Goal: Information Seeking & Learning: Compare options

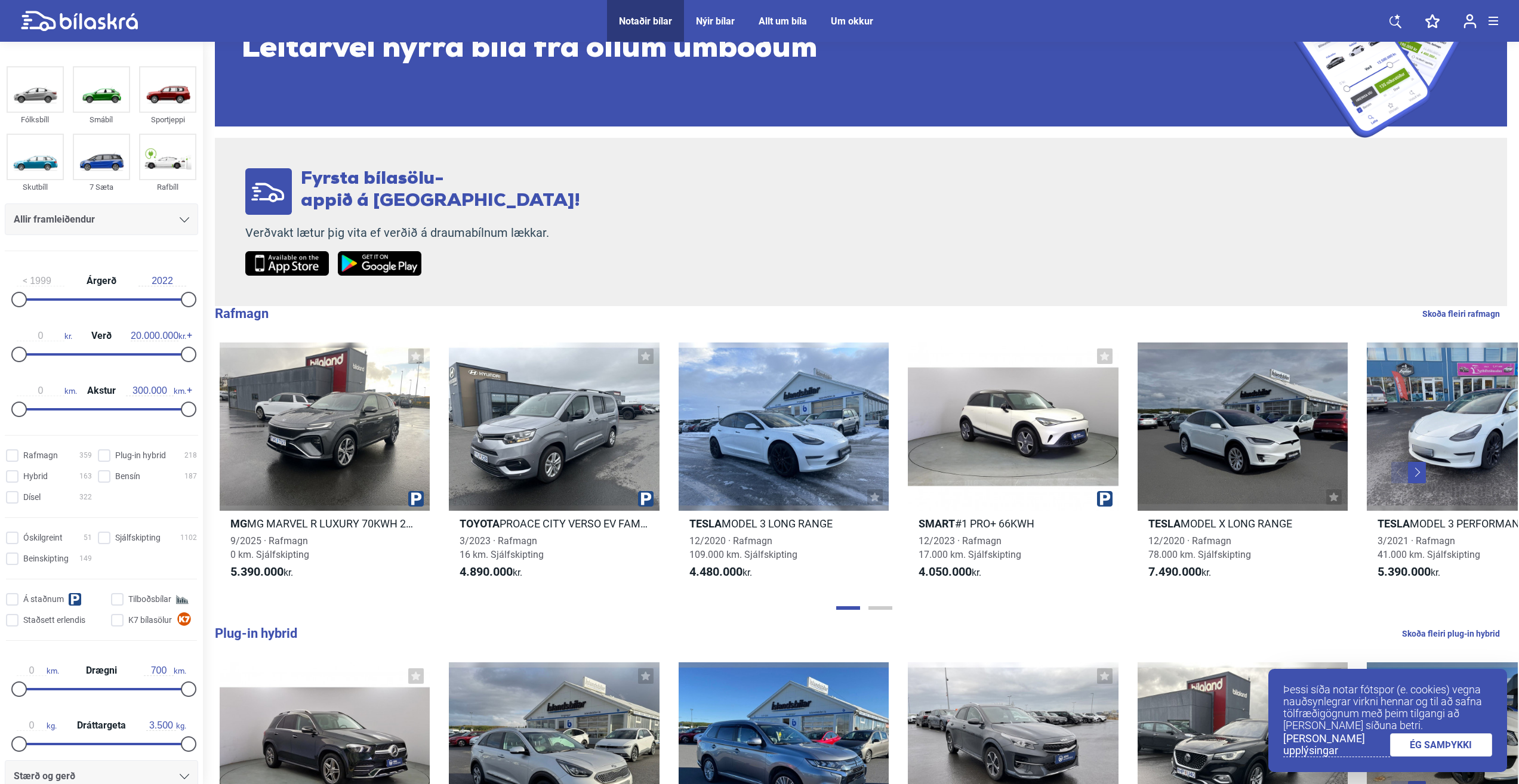
scroll to position [299, 0]
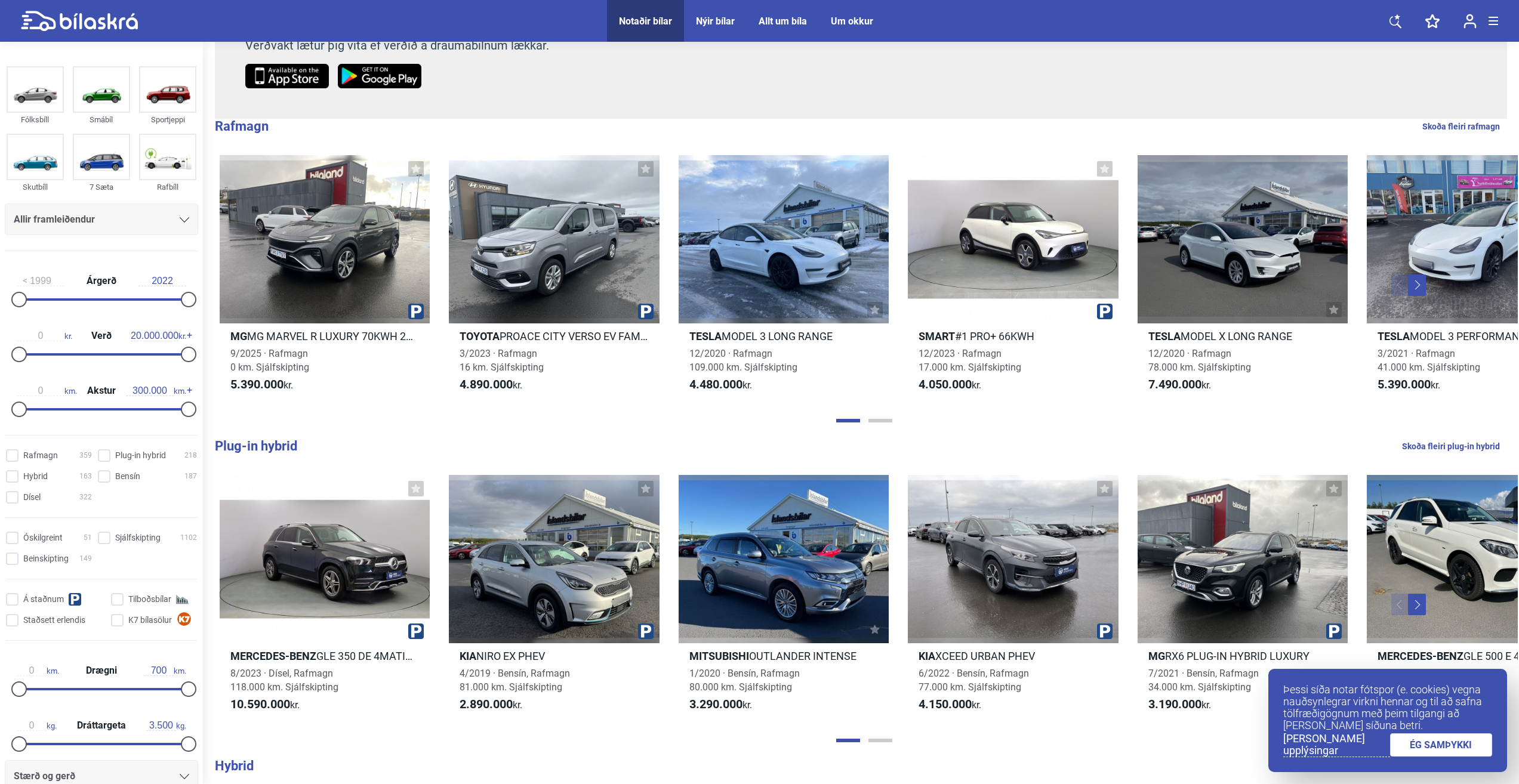
click at [1453, 742] on link "ÉG SAMÞYKKI" at bounding box center [1441, 745] width 103 height 23
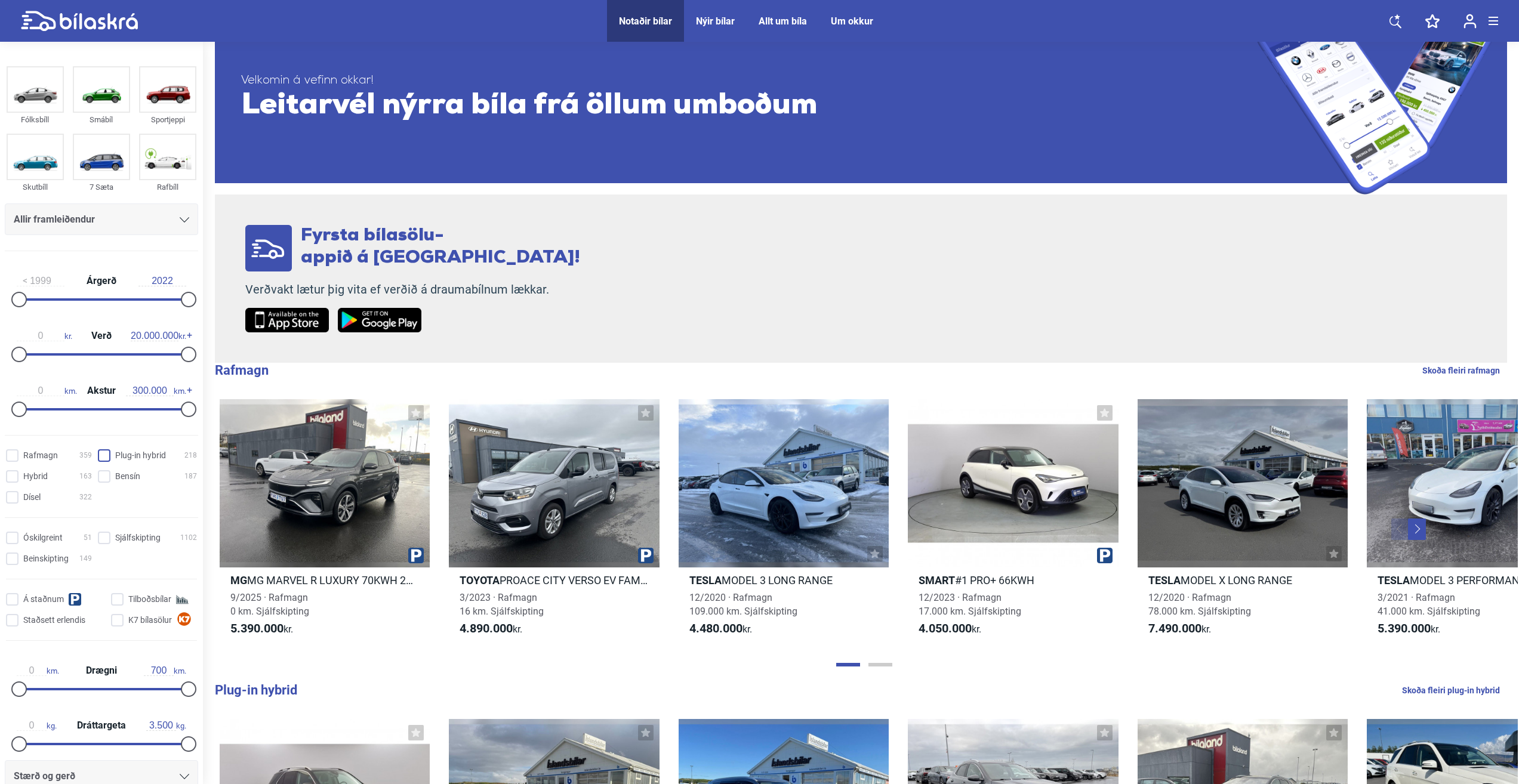
scroll to position [0, 0]
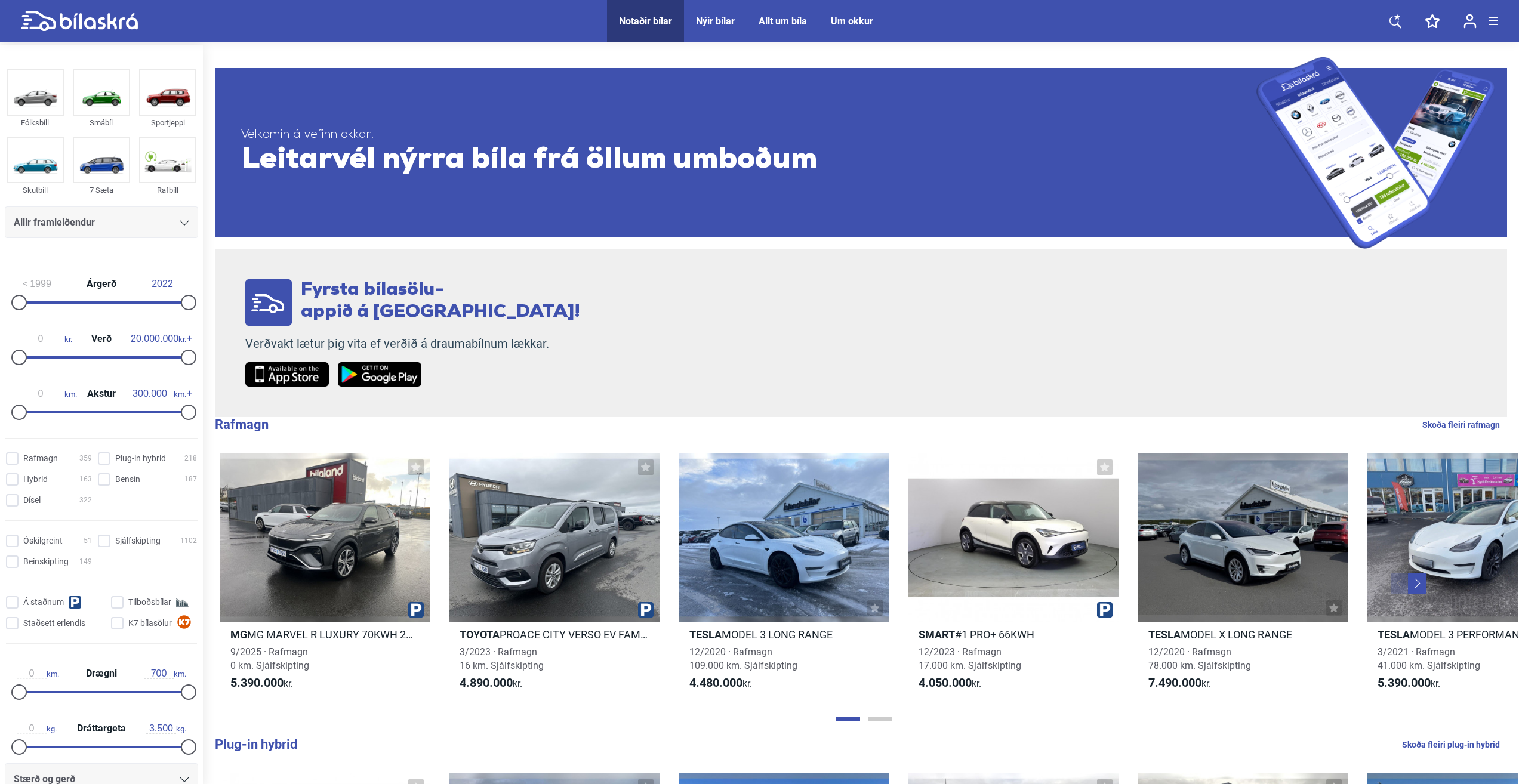
click at [180, 221] on icon at bounding box center [184, 223] width 10 height 5
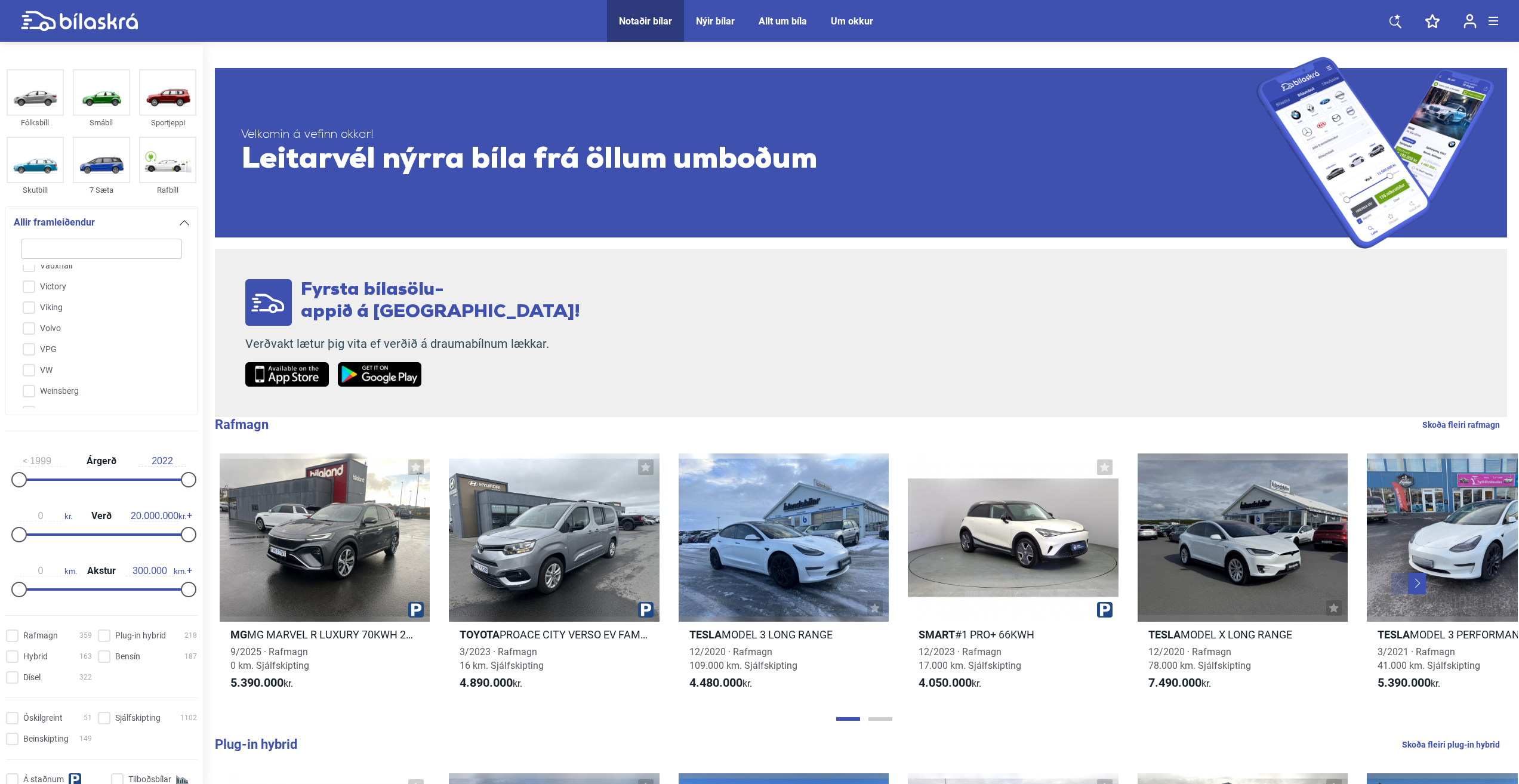
scroll to position [3080, 0]
click at [54, 302] on input "VW" at bounding box center [94, 313] width 163 height 21
checkbox input "true"
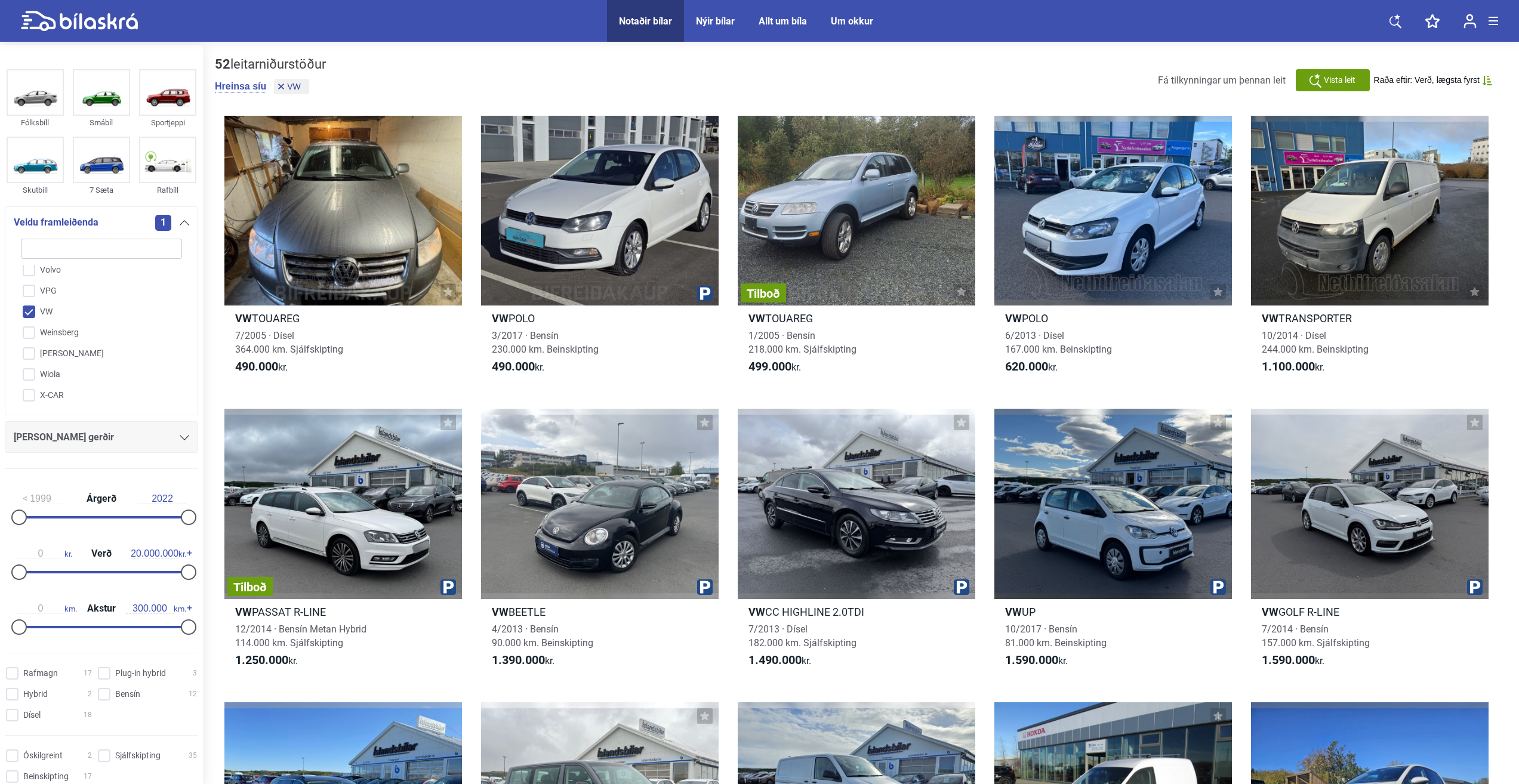
click at [111, 433] on div "[PERSON_NAME] gerðir" at bounding box center [101, 438] width 175 height 17
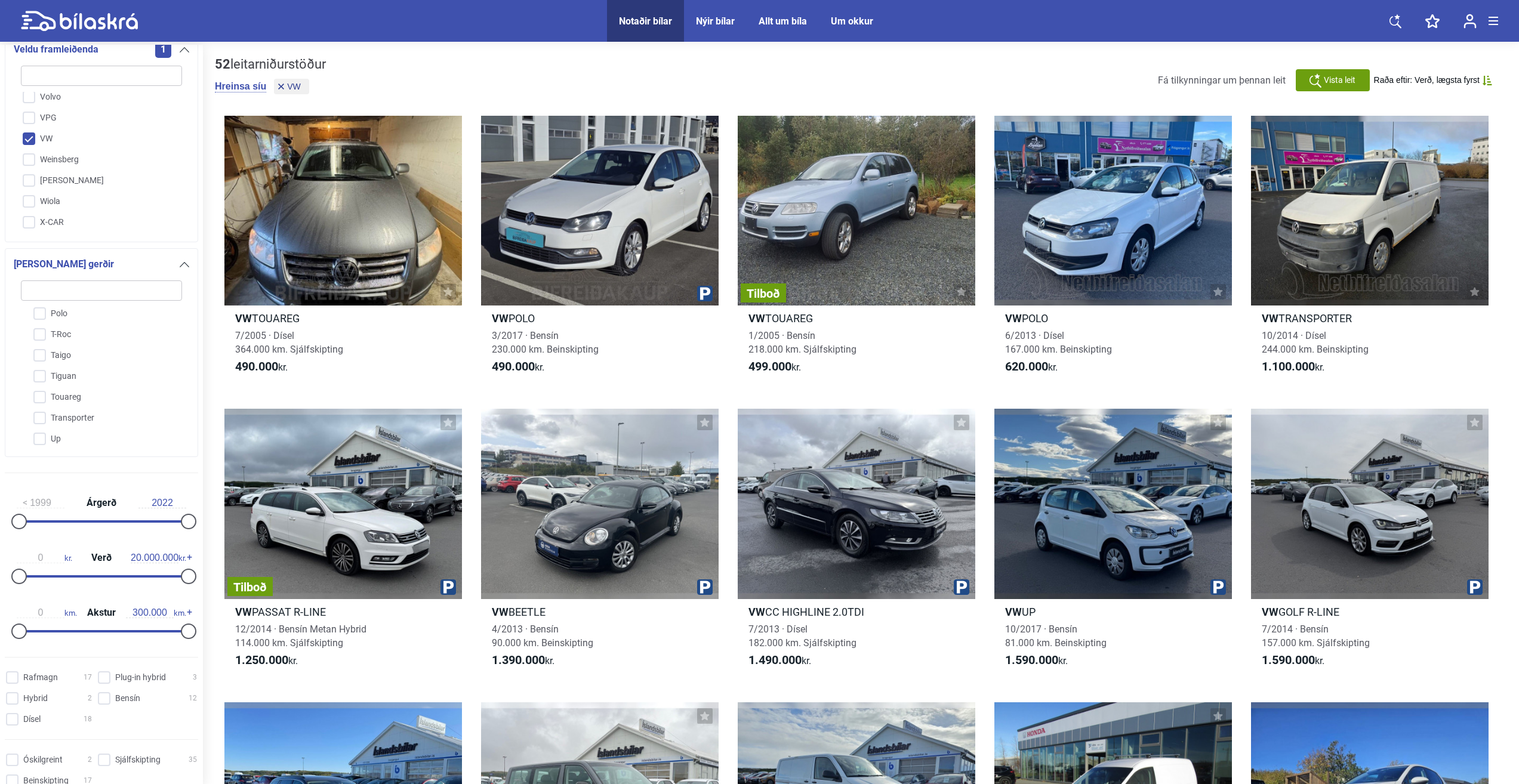
scroll to position [179, 0]
click at [94, 289] on input "search" at bounding box center [101, 284] width 161 height 20
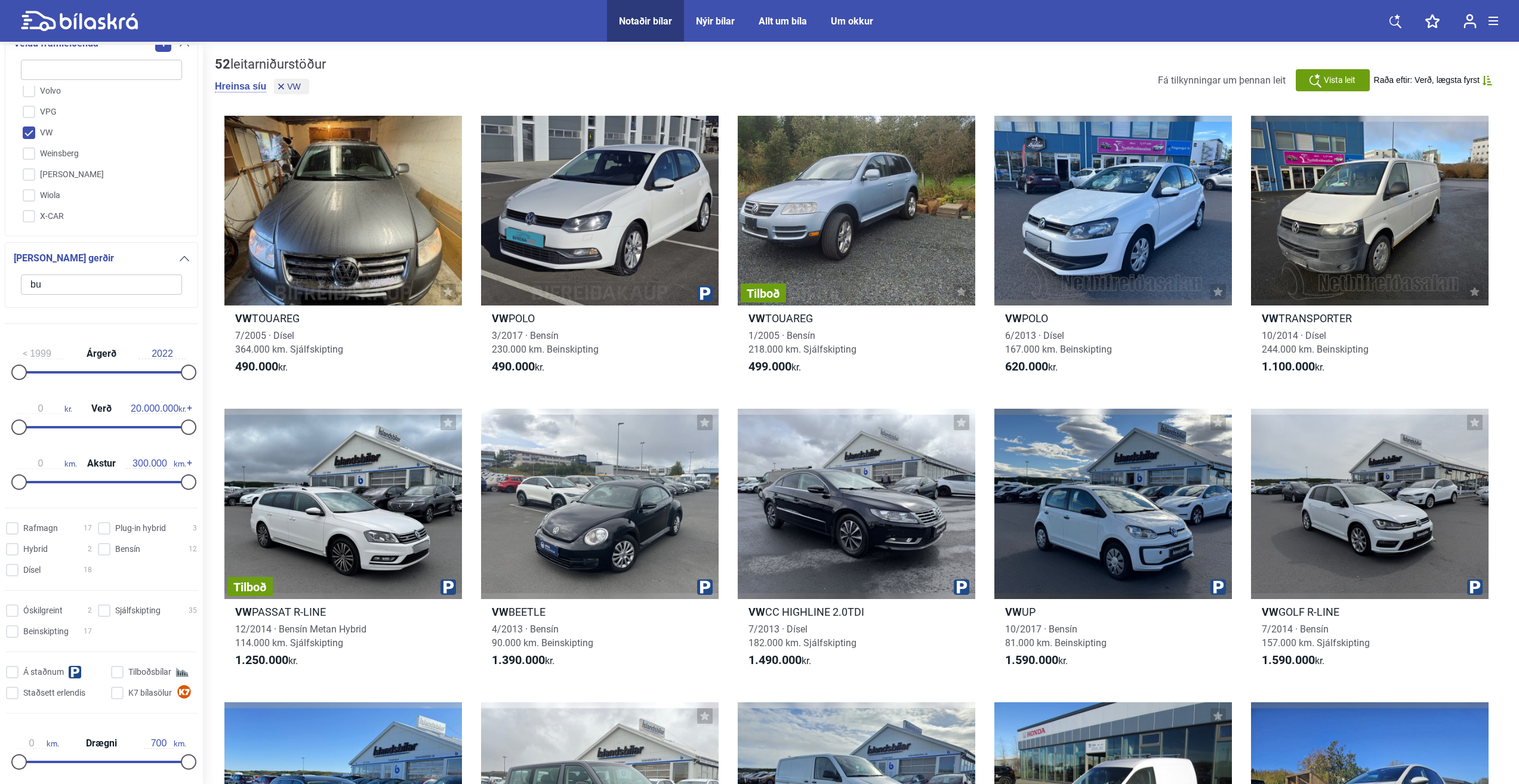
scroll to position [0, 0]
type input "b"
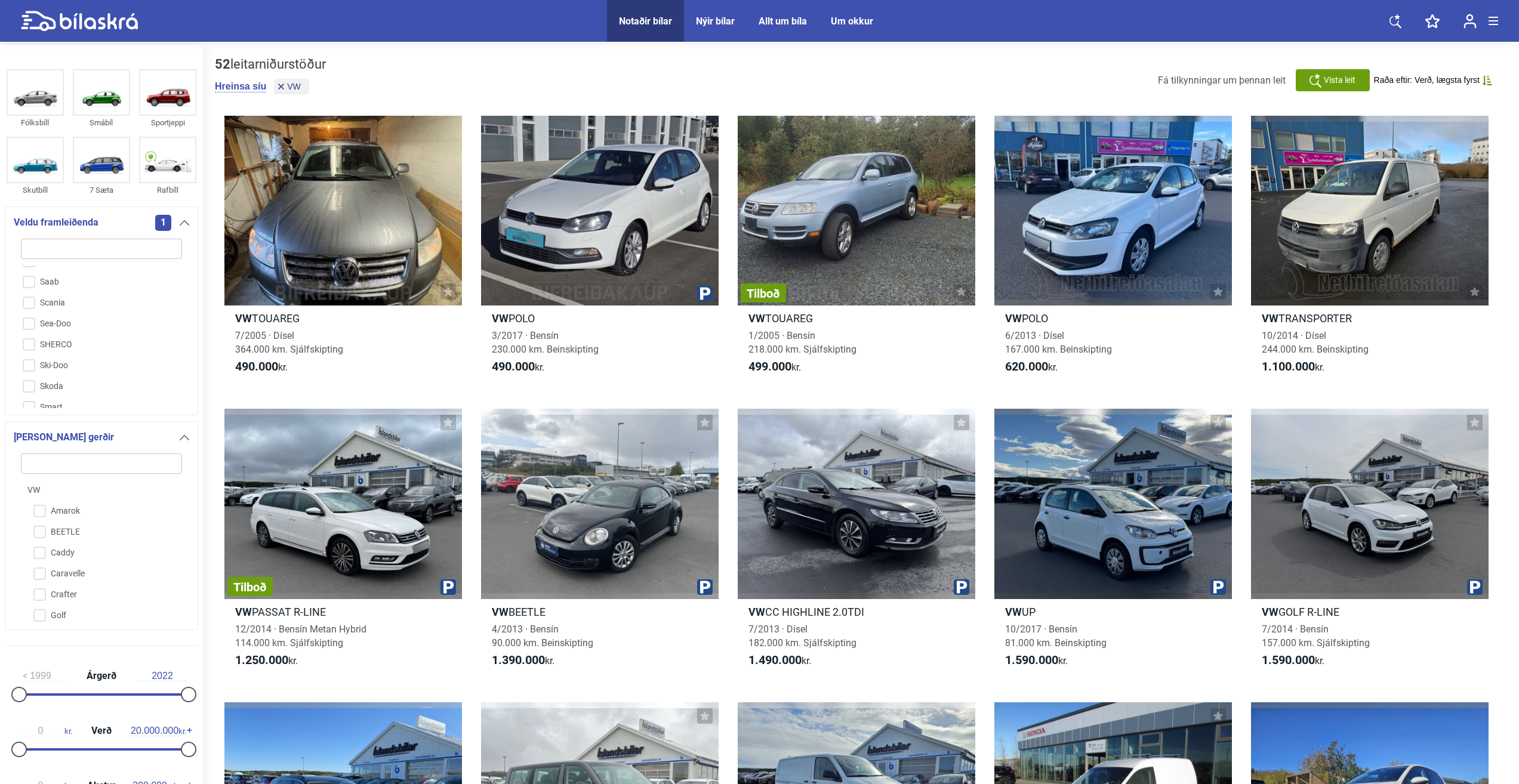
click at [722, 19] on div "Nýir bílar" at bounding box center [716, 21] width 39 height 12
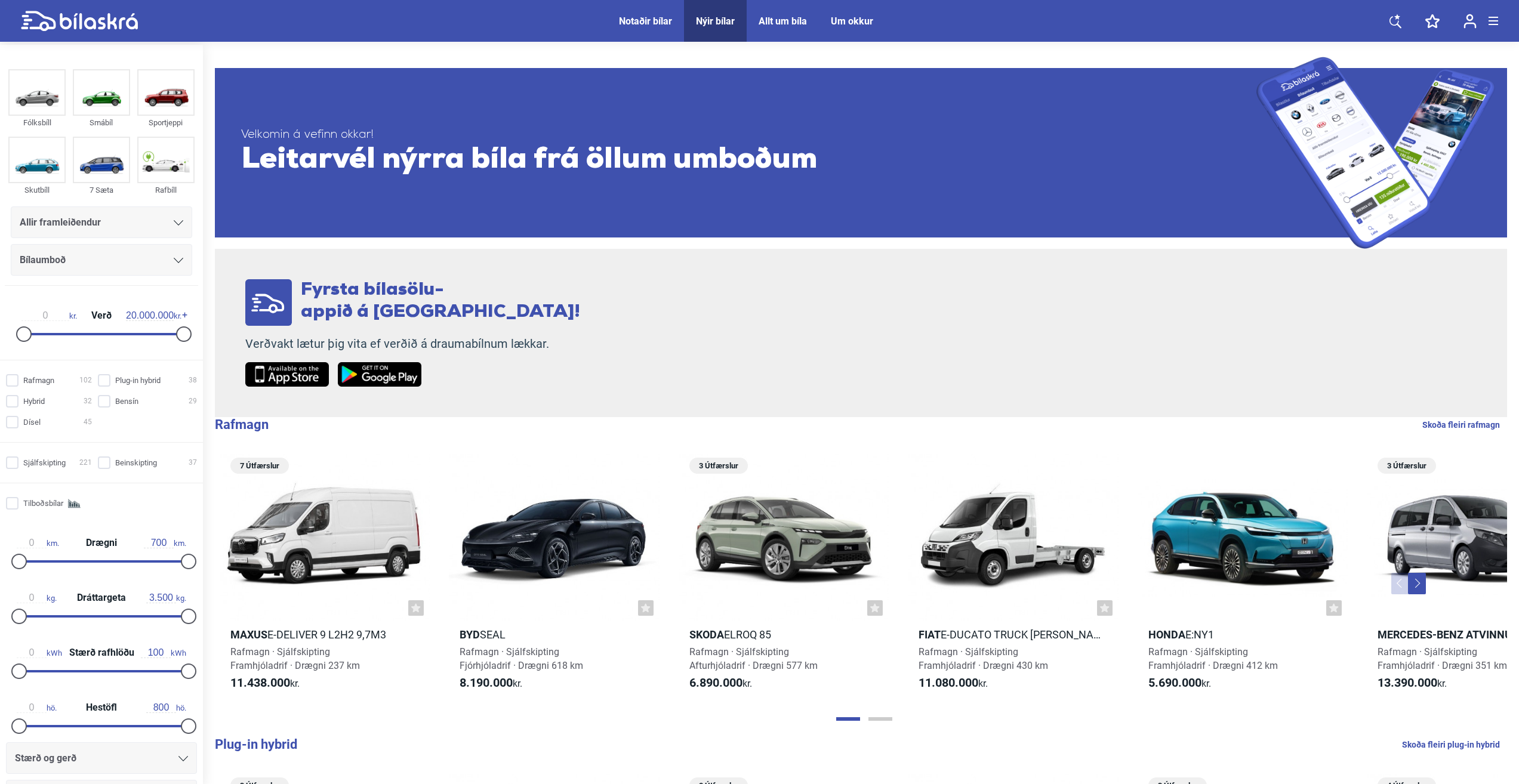
click at [92, 219] on span "Allir framleiðendur" at bounding box center [60, 223] width 81 height 17
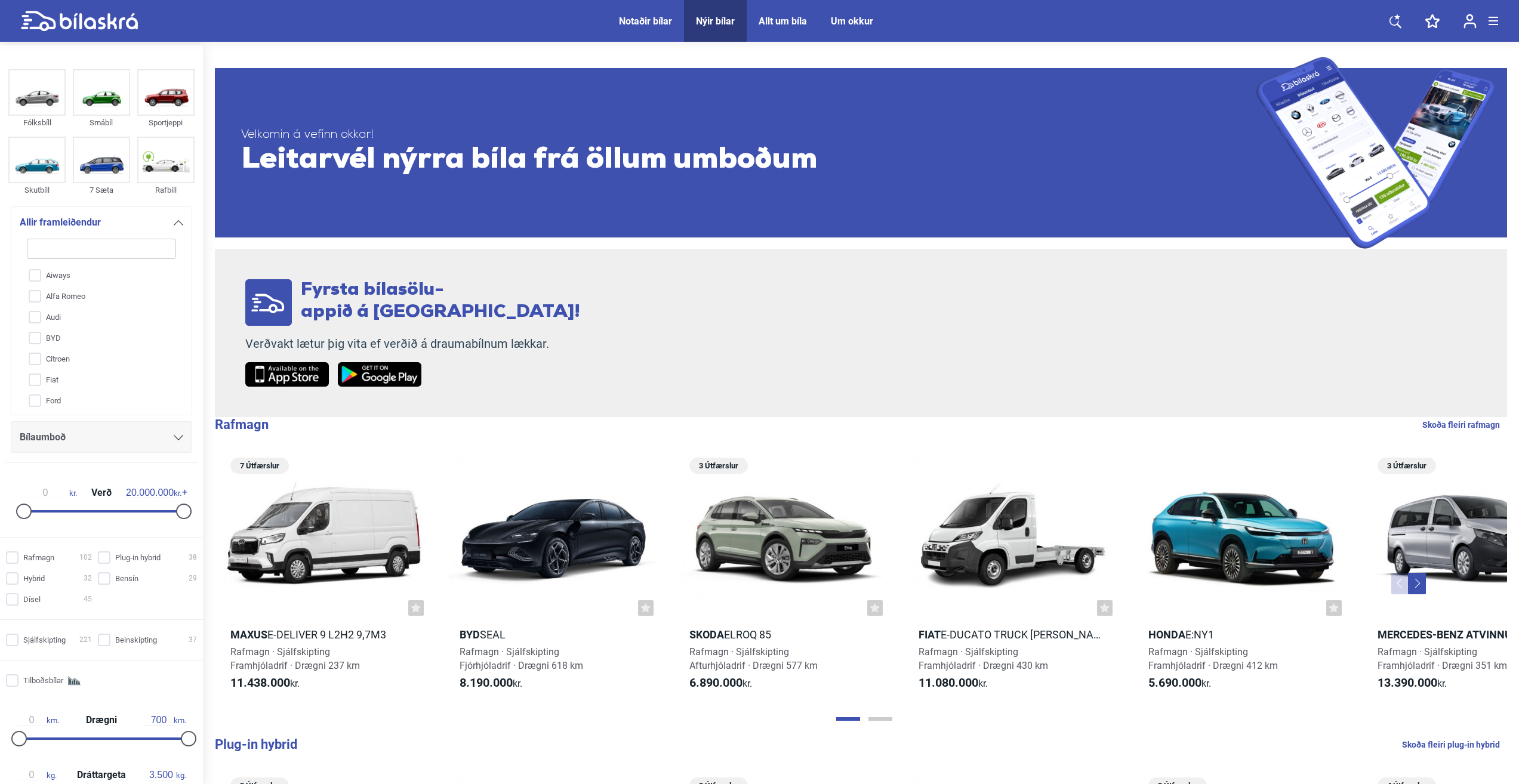
type input "W"
checkbox input "false"
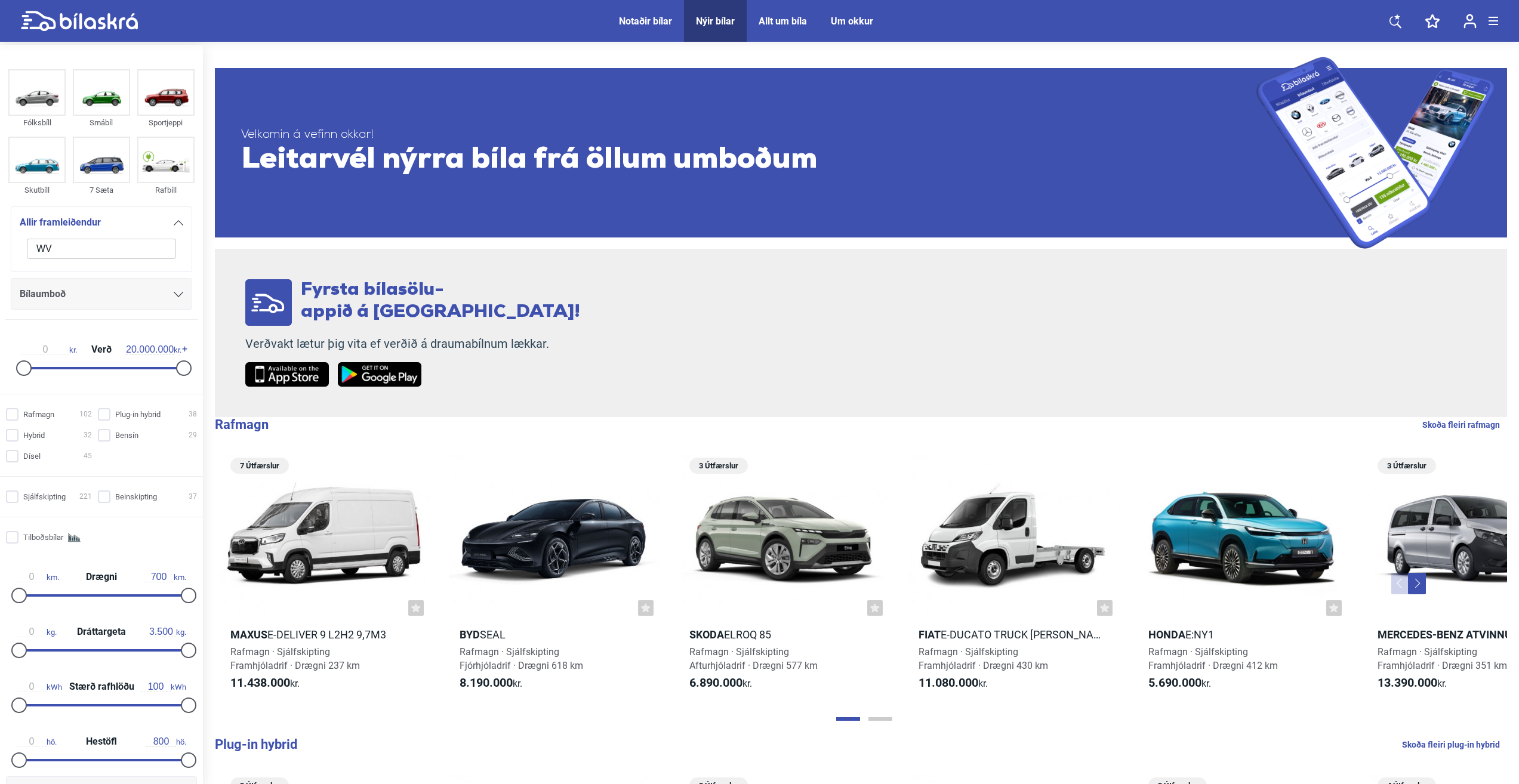
type input "WV"
click at [99, 295] on div "Bílaumboð" at bounding box center [101, 294] width 163 height 17
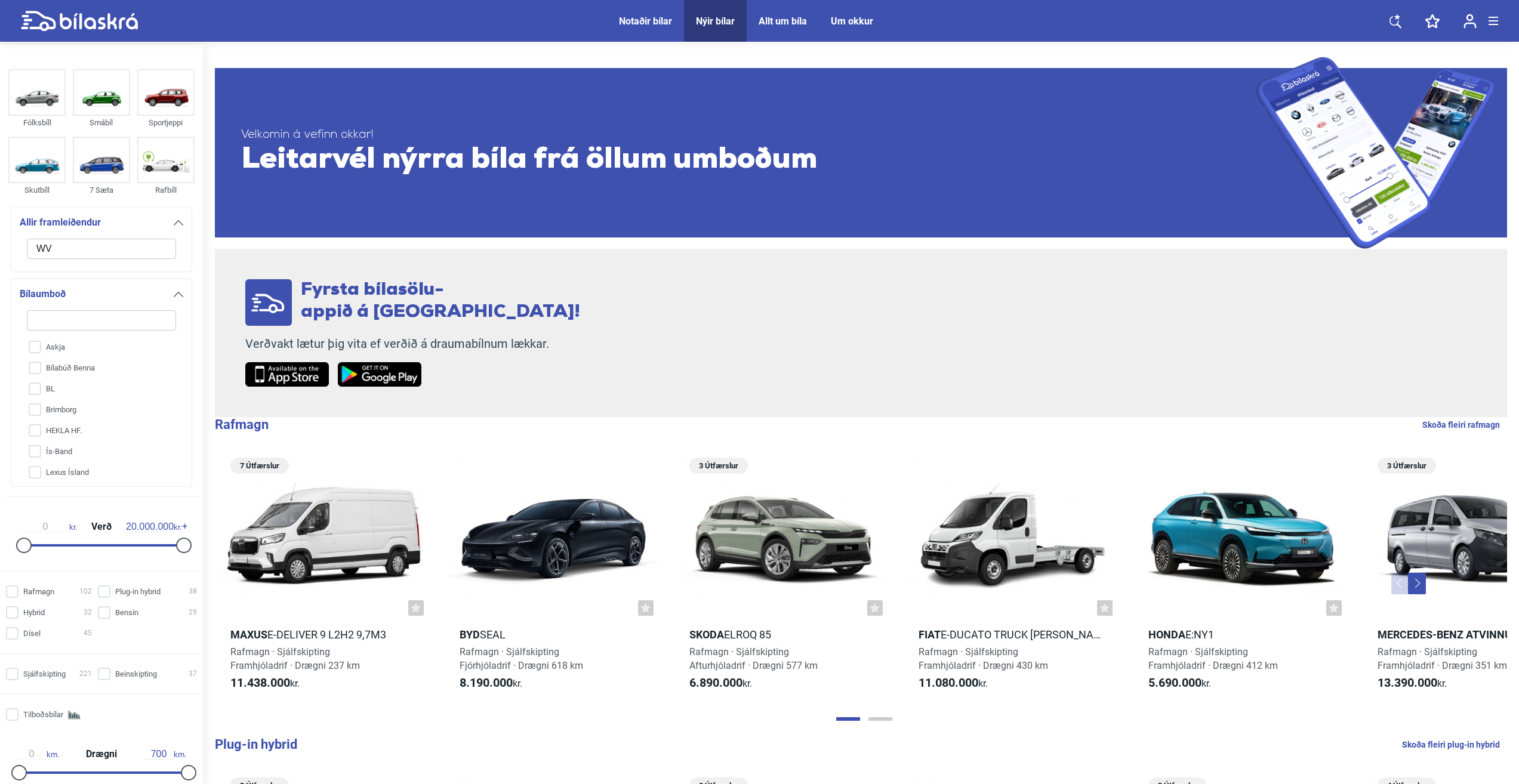
click at [174, 223] on icon at bounding box center [178, 223] width 10 height 5
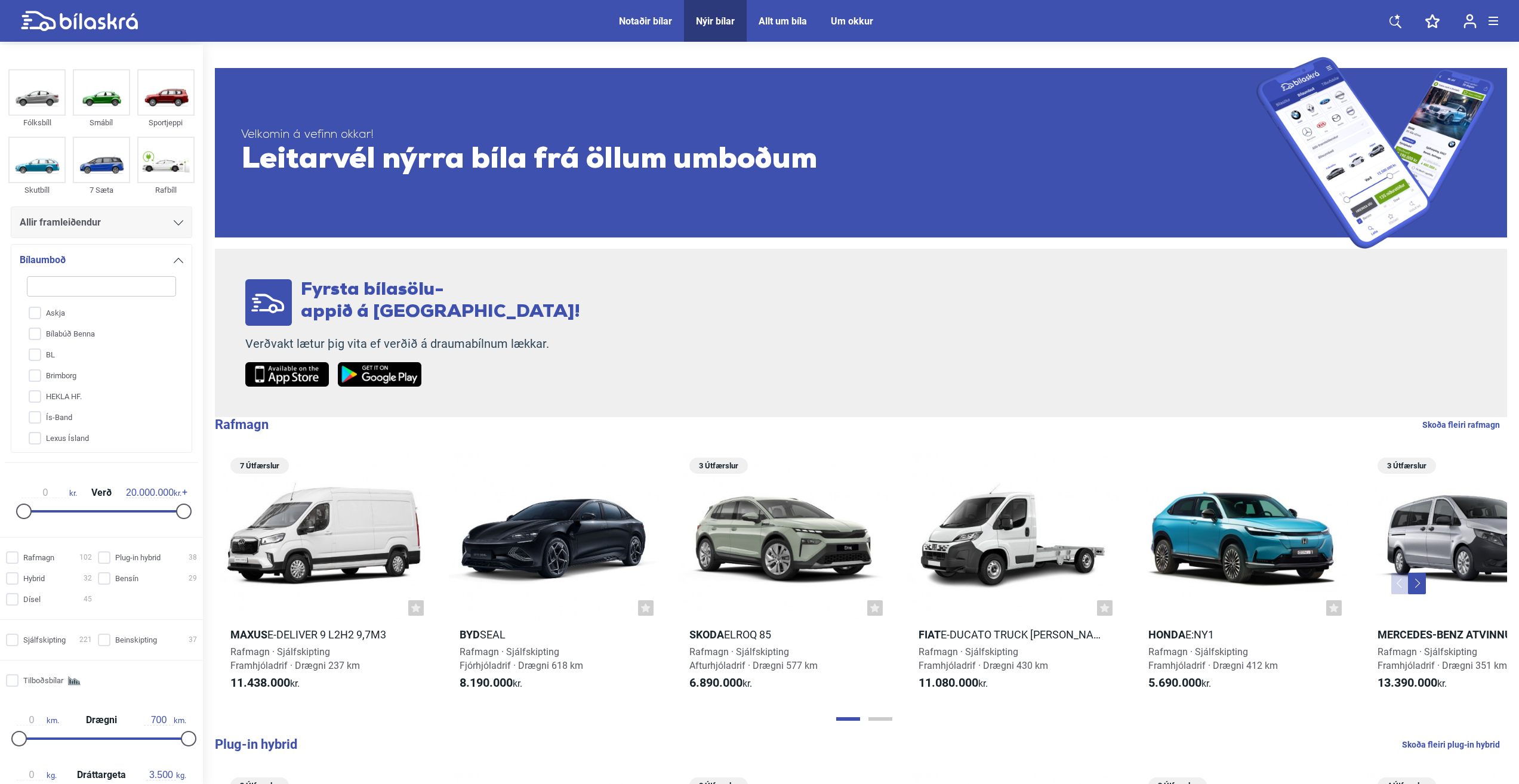
click at [99, 281] on input "search" at bounding box center [101, 286] width 149 height 20
type input "V"
checkbox input "false"
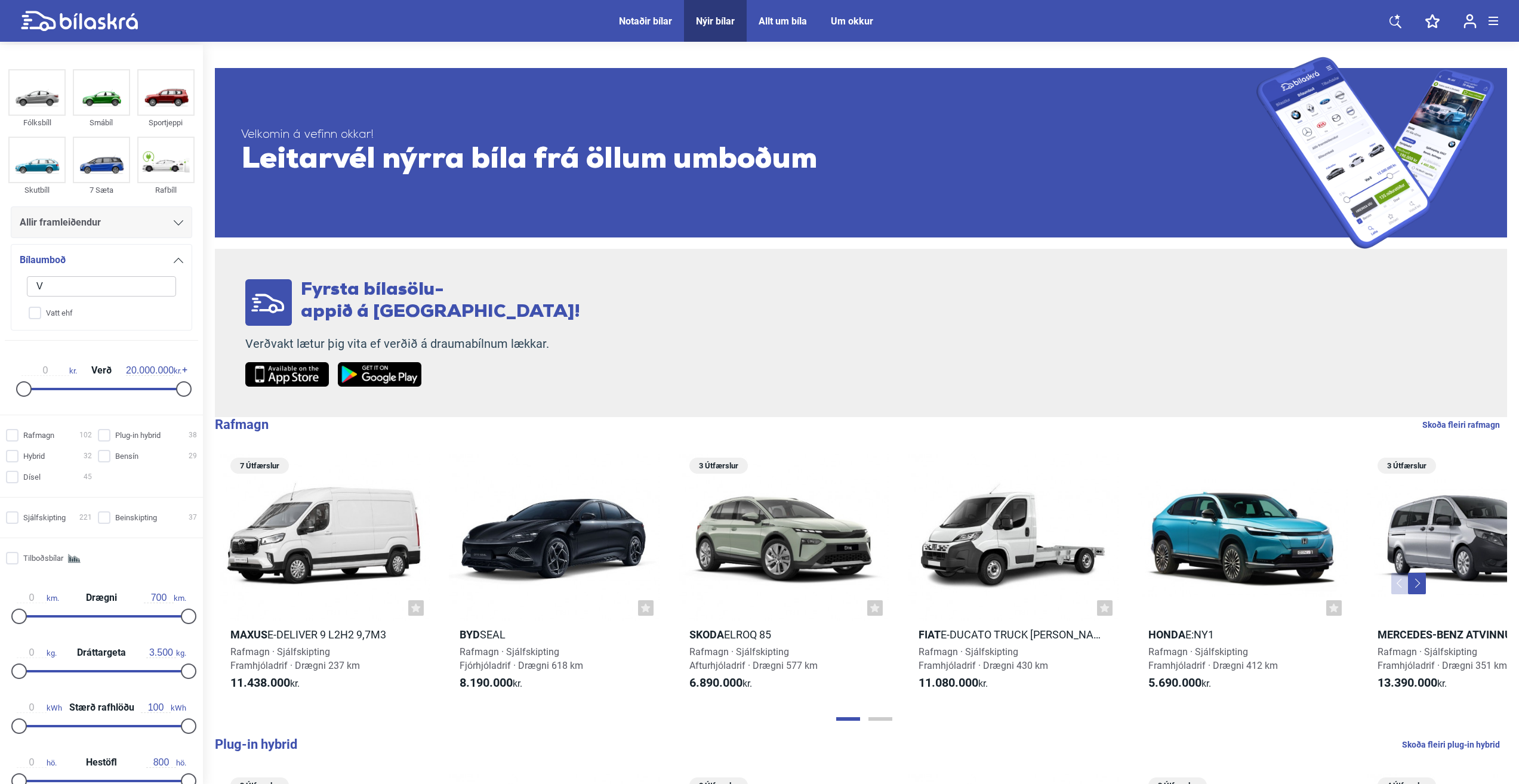
type input "V-"
checkbox input "false"
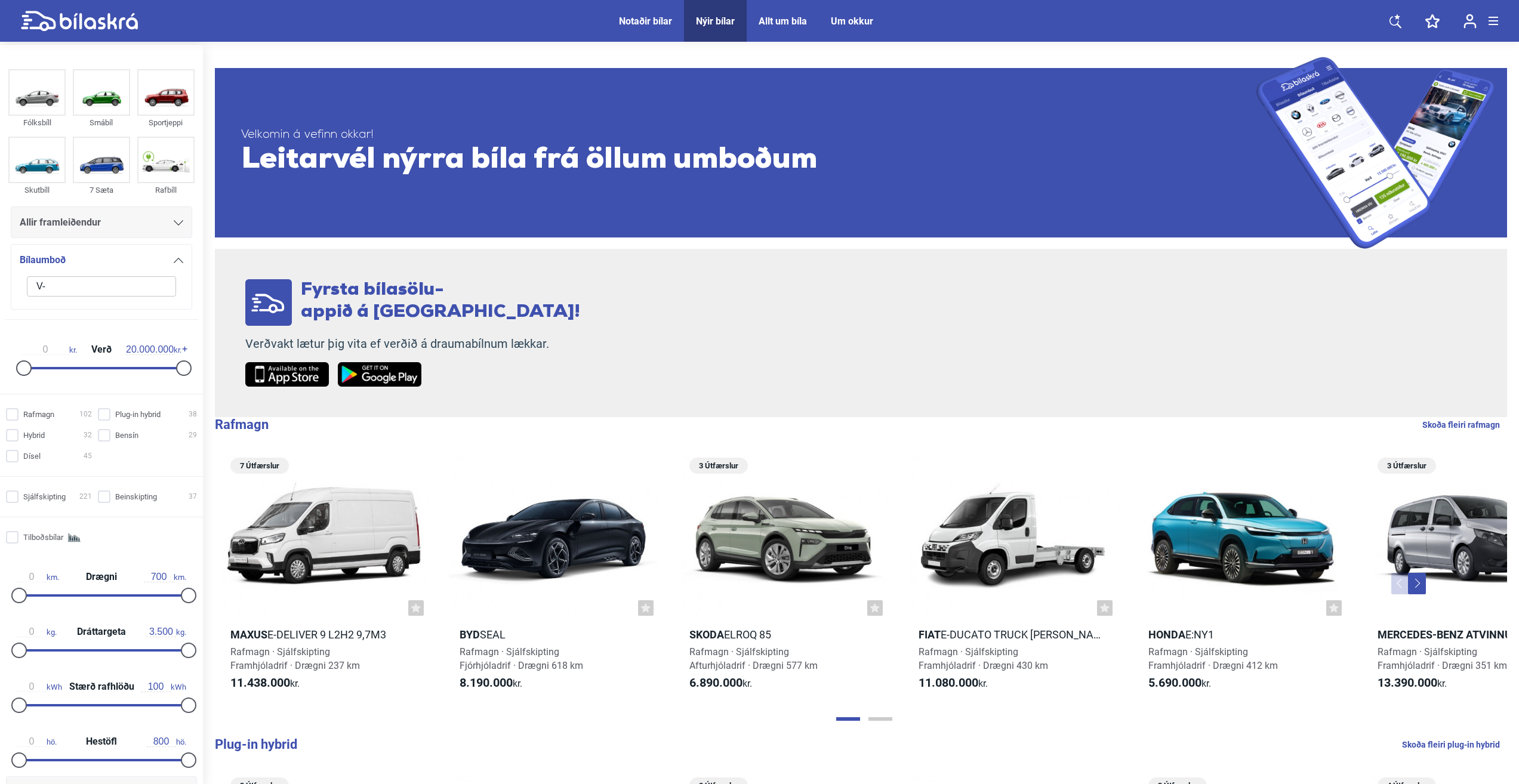
type input "V"
checkbox input "false"
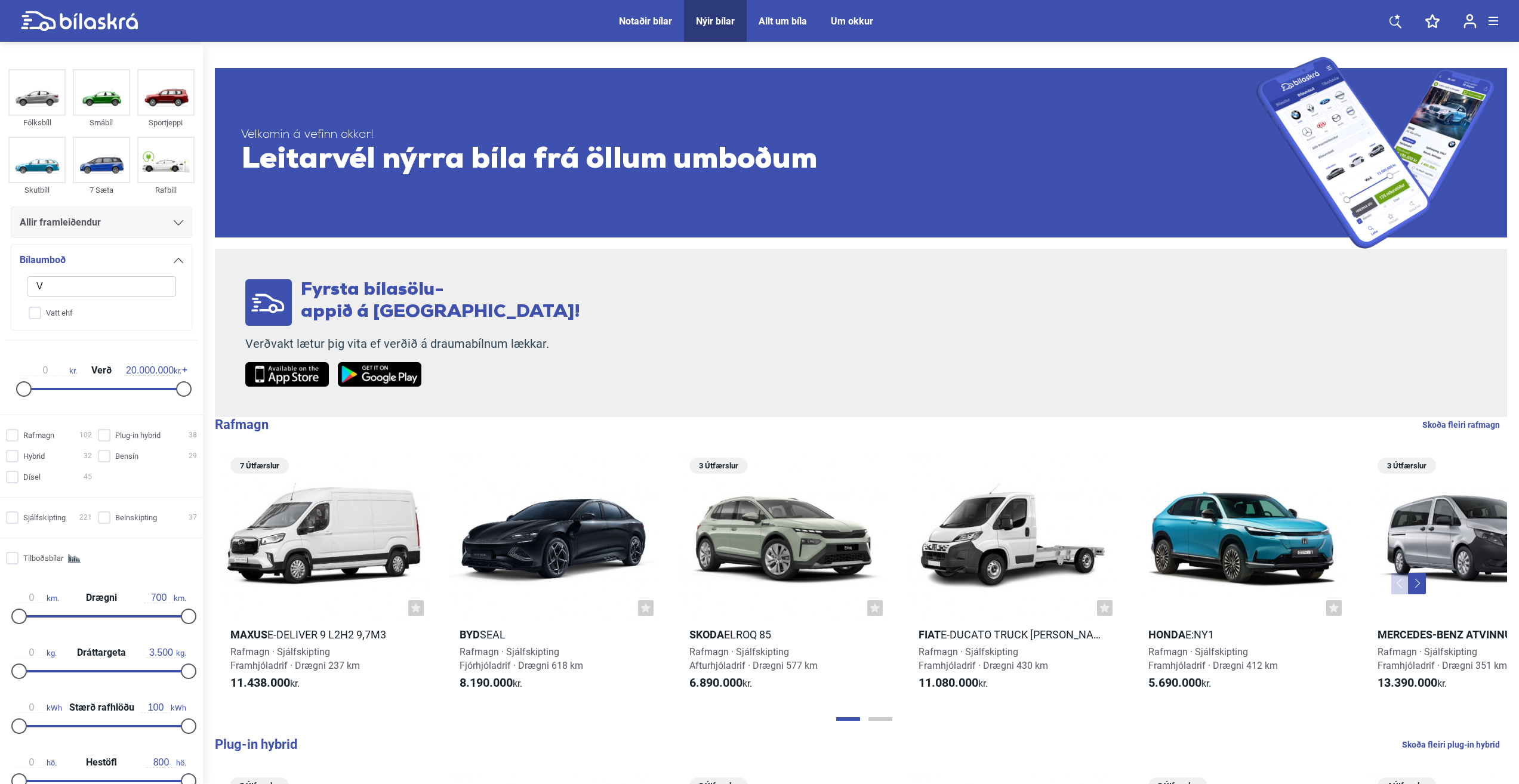
checkbox input "false"
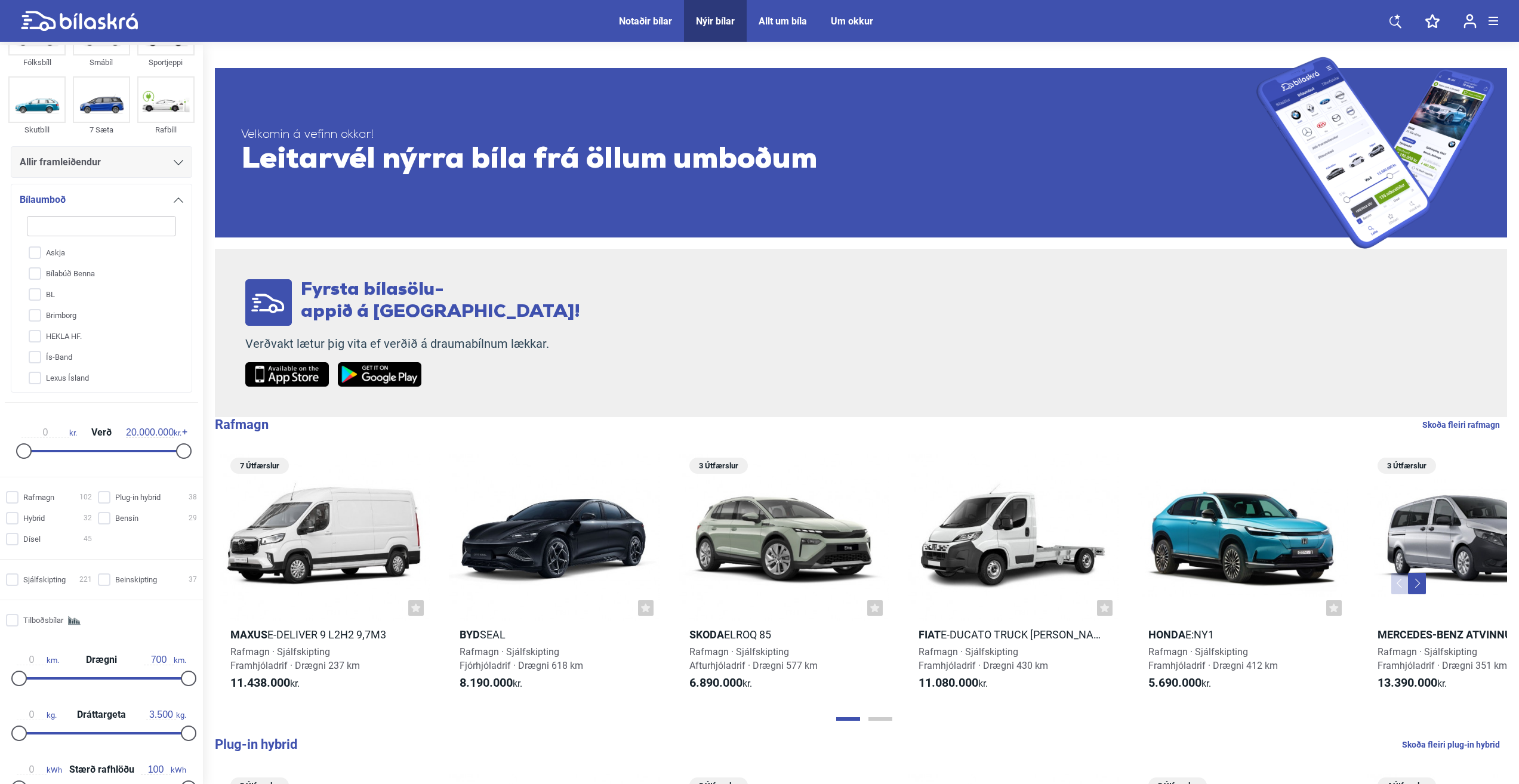
click at [639, 18] on div "Notaðir bílar" at bounding box center [646, 21] width 53 height 12
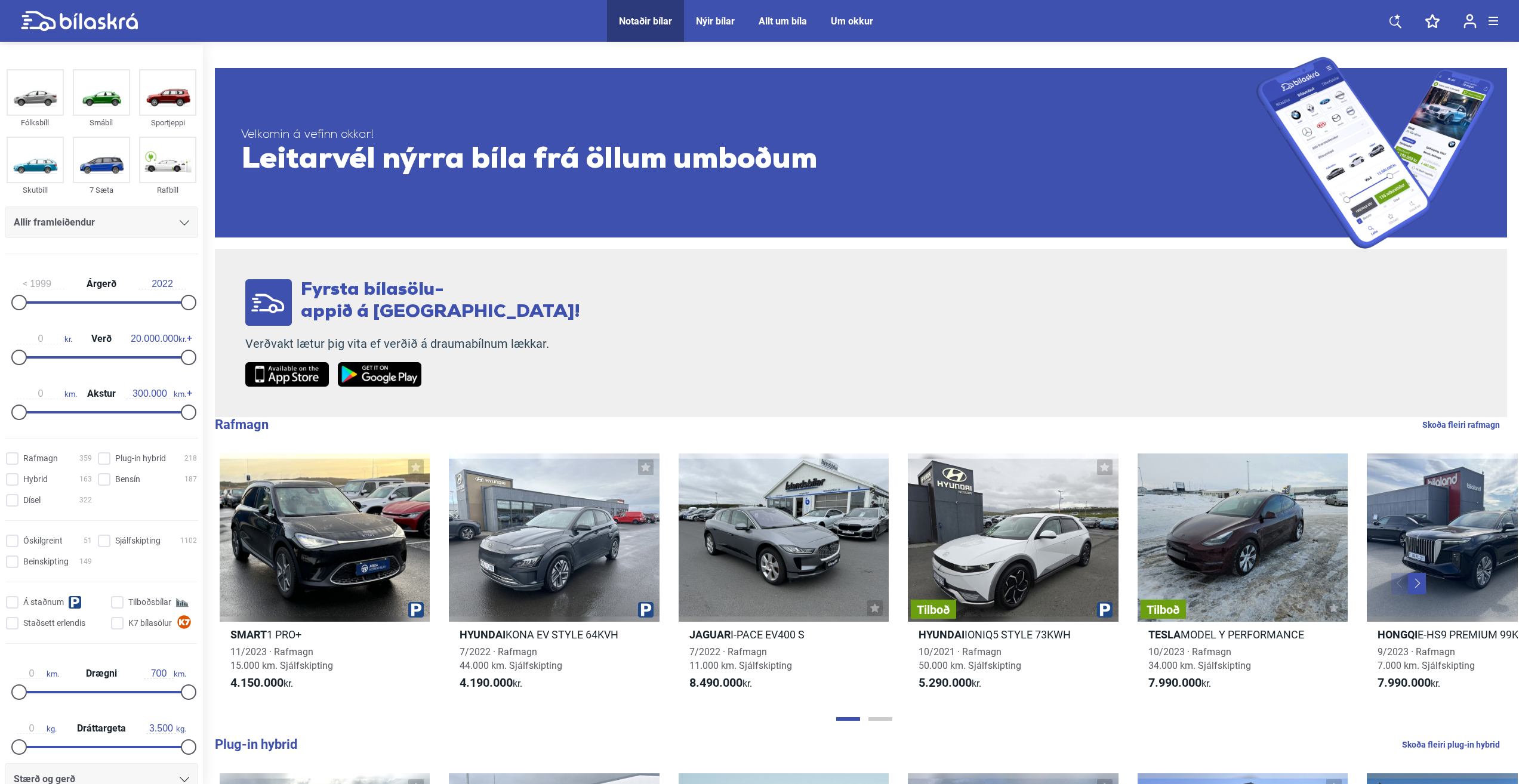
click at [113, 226] on div "Allir framleiðendur" at bounding box center [101, 223] width 175 height 17
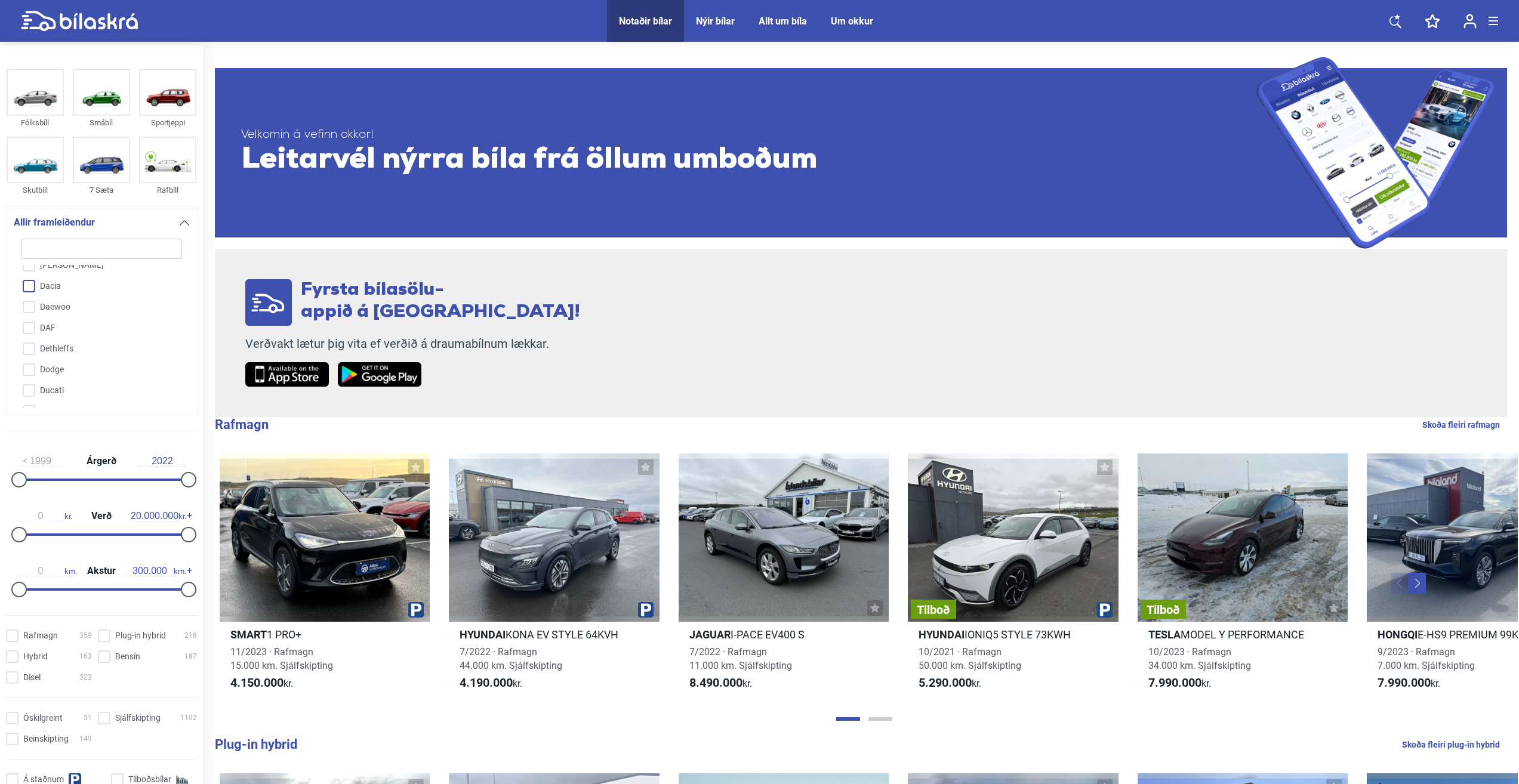
scroll to position [633, 0]
type input "V"
checkbox input "false"
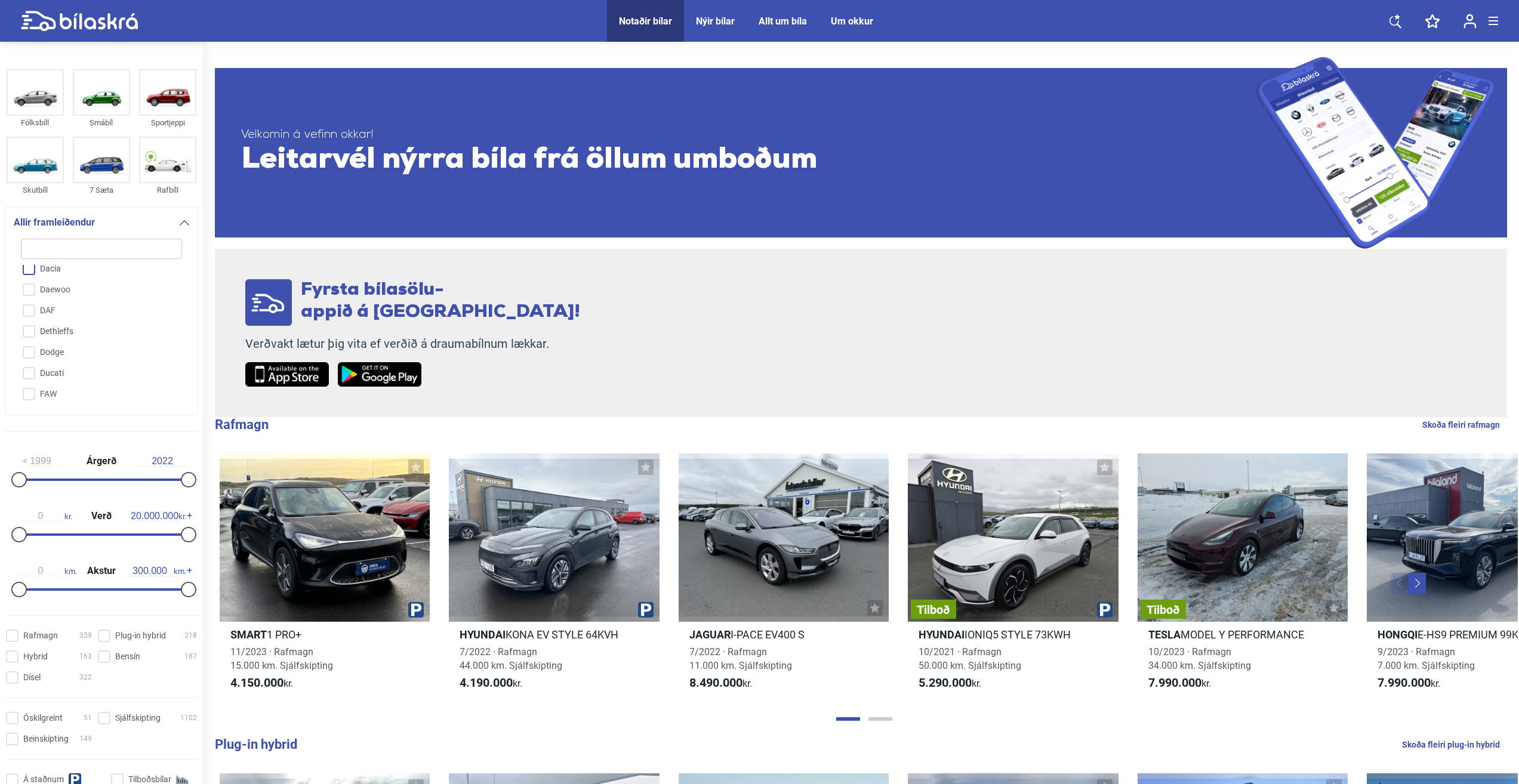
checkbox input "false"
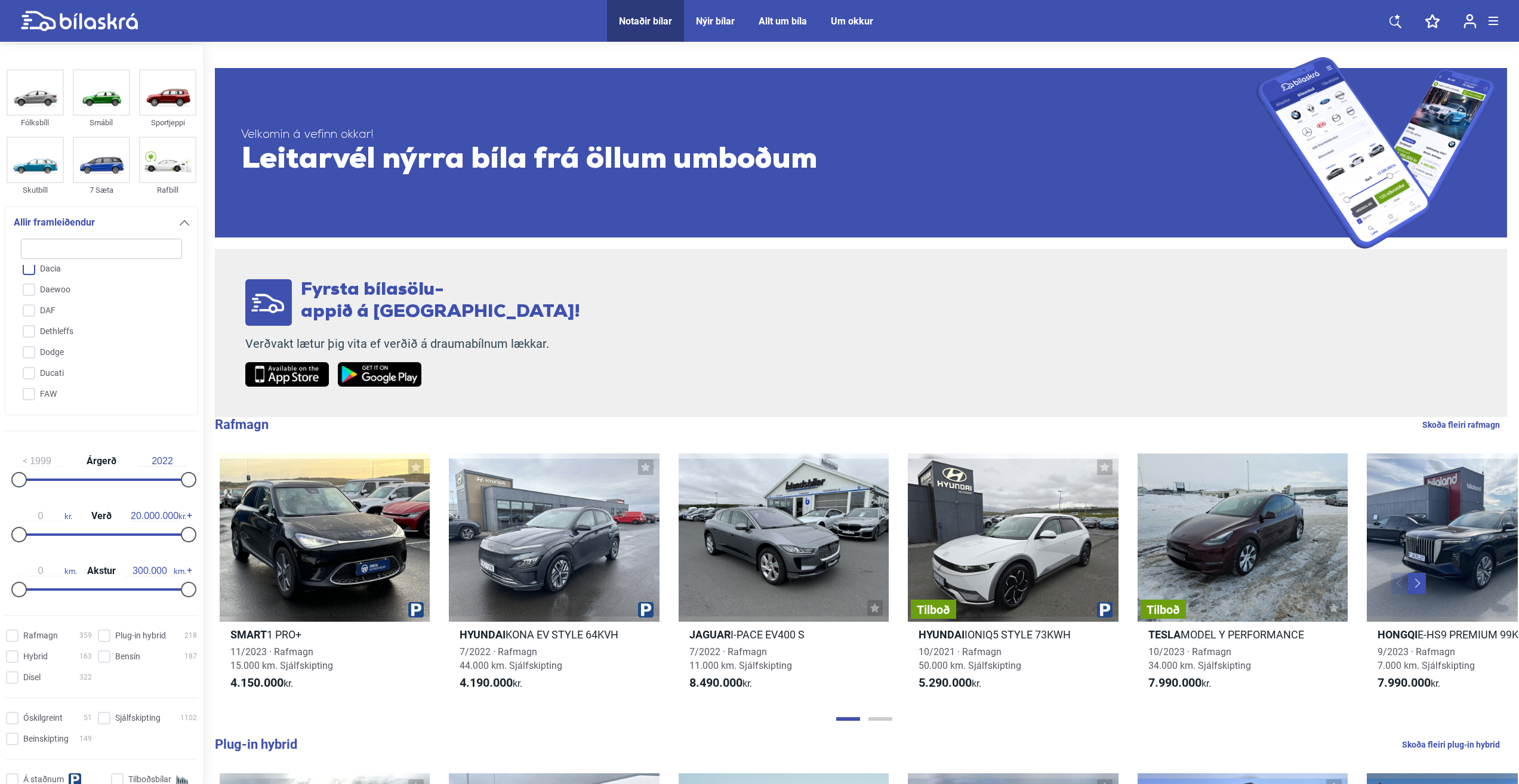
checkbox input "false"
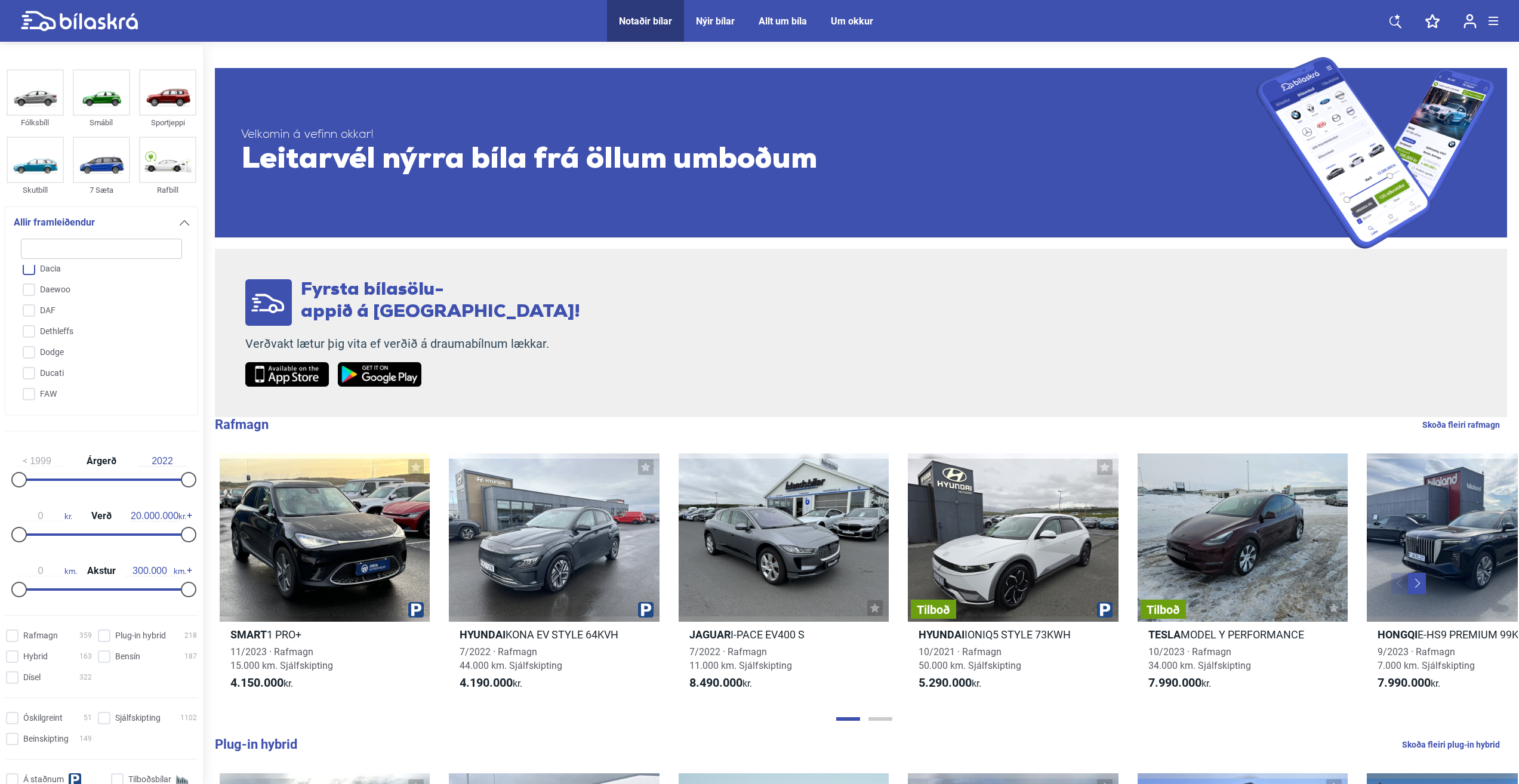
checkbox input "false"
type input "V"
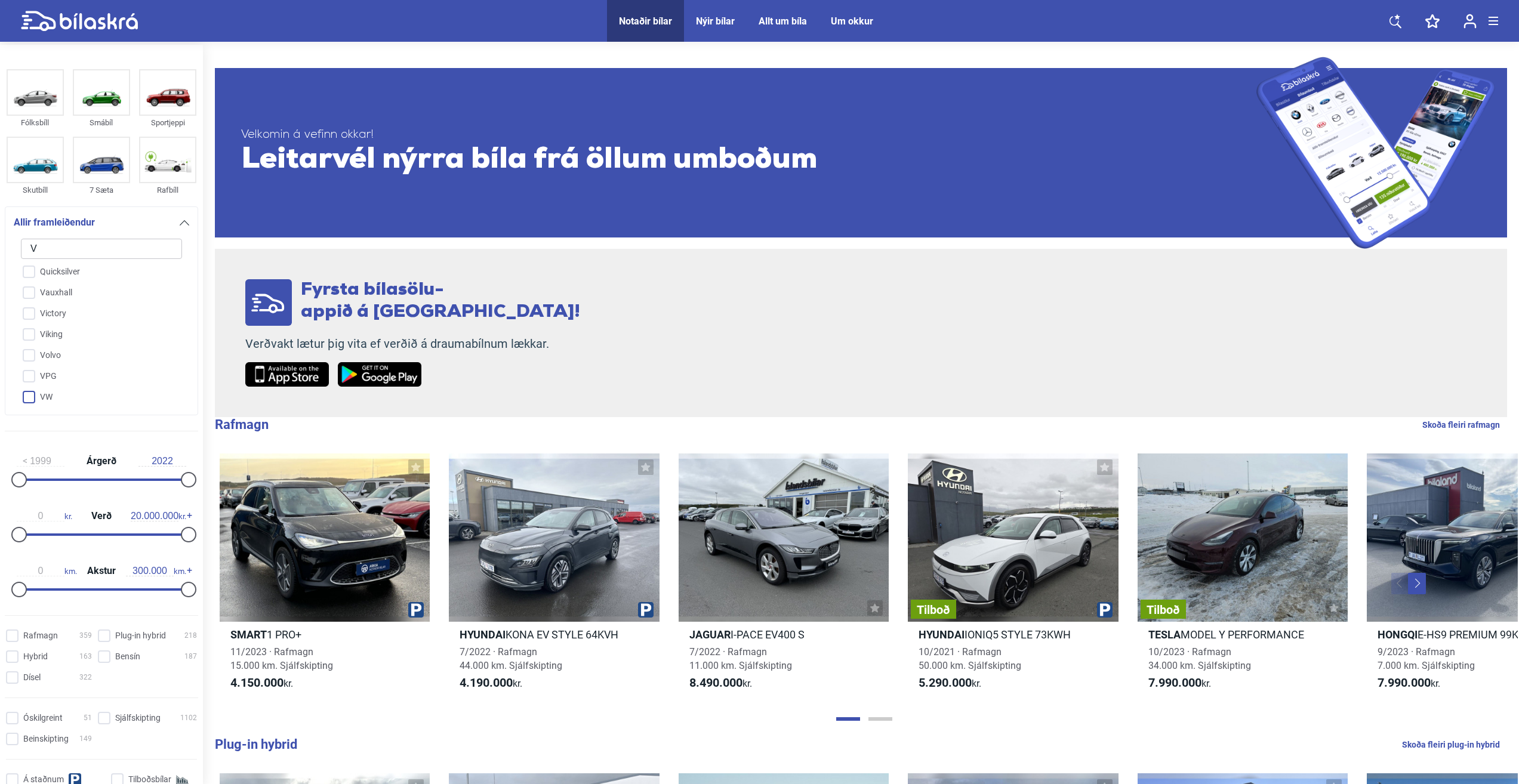
click at [35, 399] on input "VW" at bounding box center [94, 397] width 163 height 21
checkbox input "true"
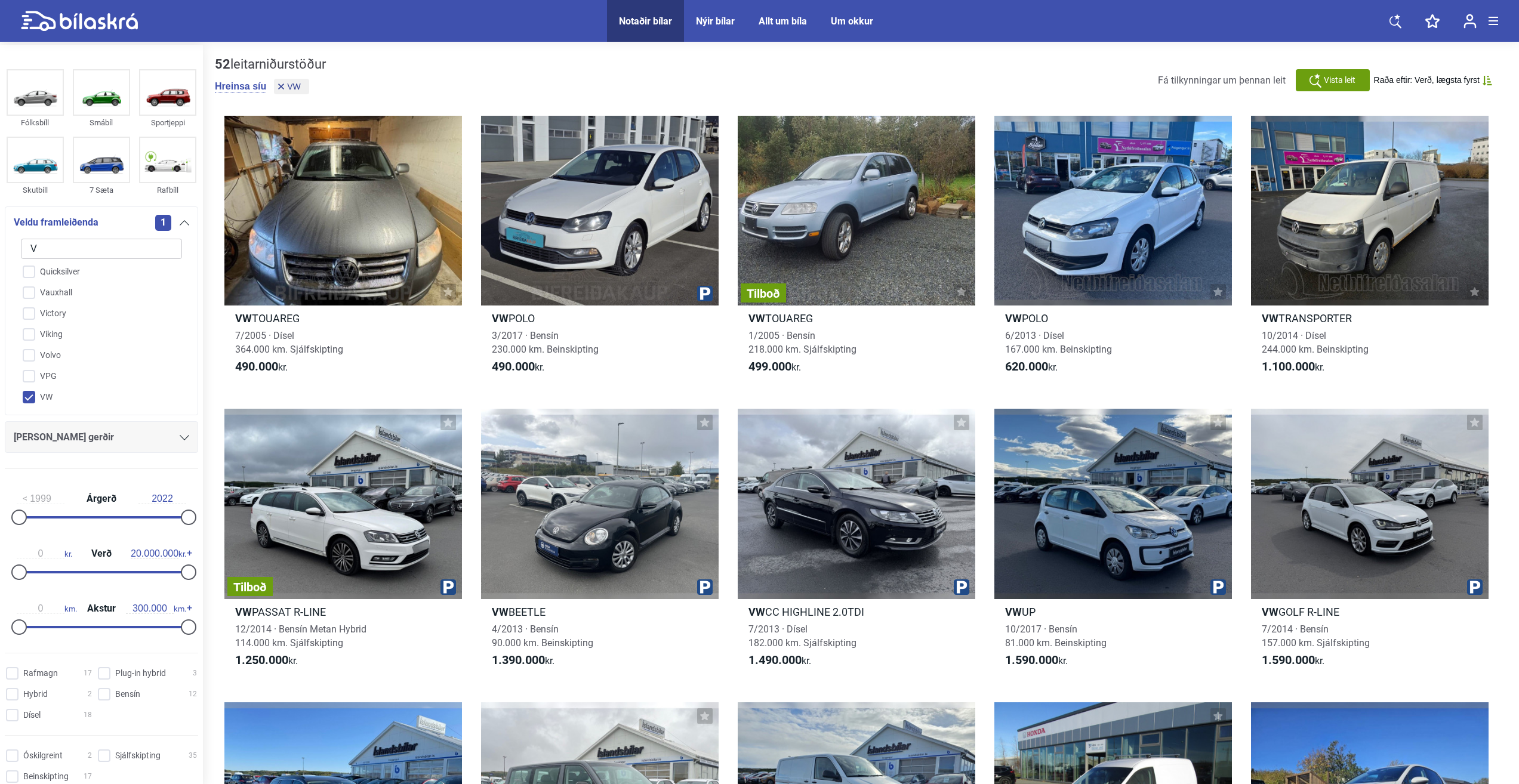
click at [174, 438] on div "[PERSON_NAME] gerðir" at bounding box center [101, 438] width 175 height 17
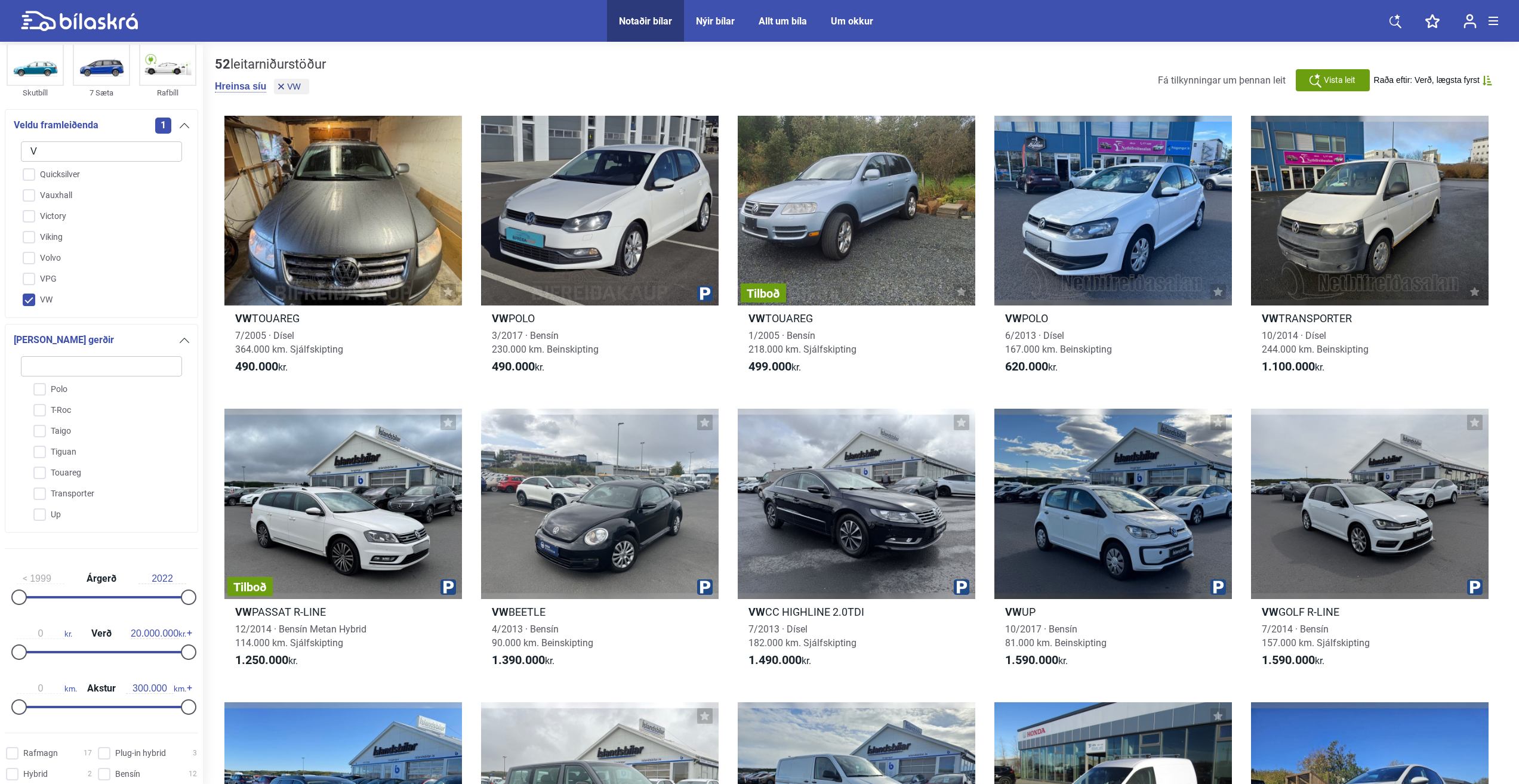
scroll to position [179, 0]
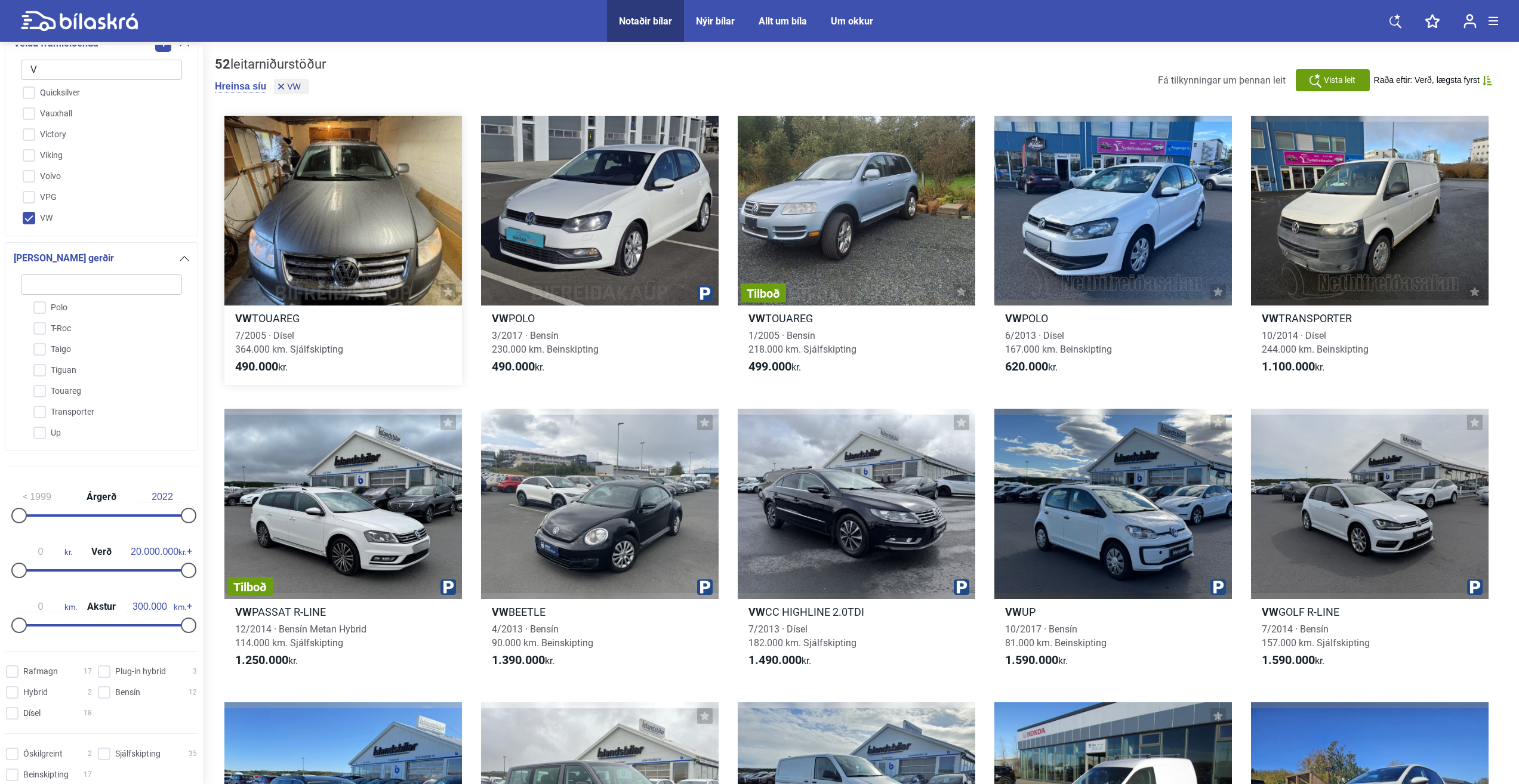
click at [229, 373] on div "490.000 kr." at bounding box center [343, 367] width 237 height 15
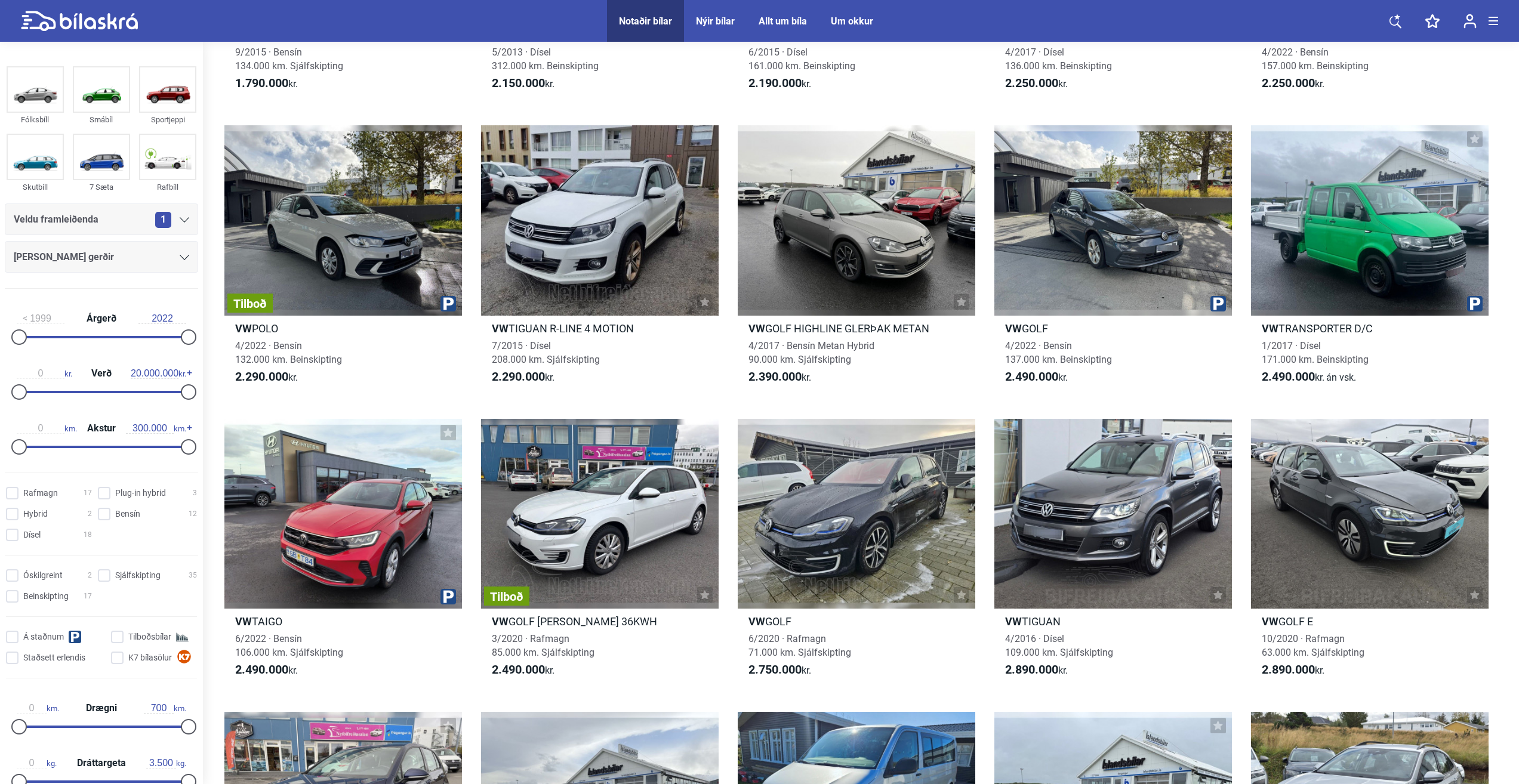
scroll to position [895, 0]
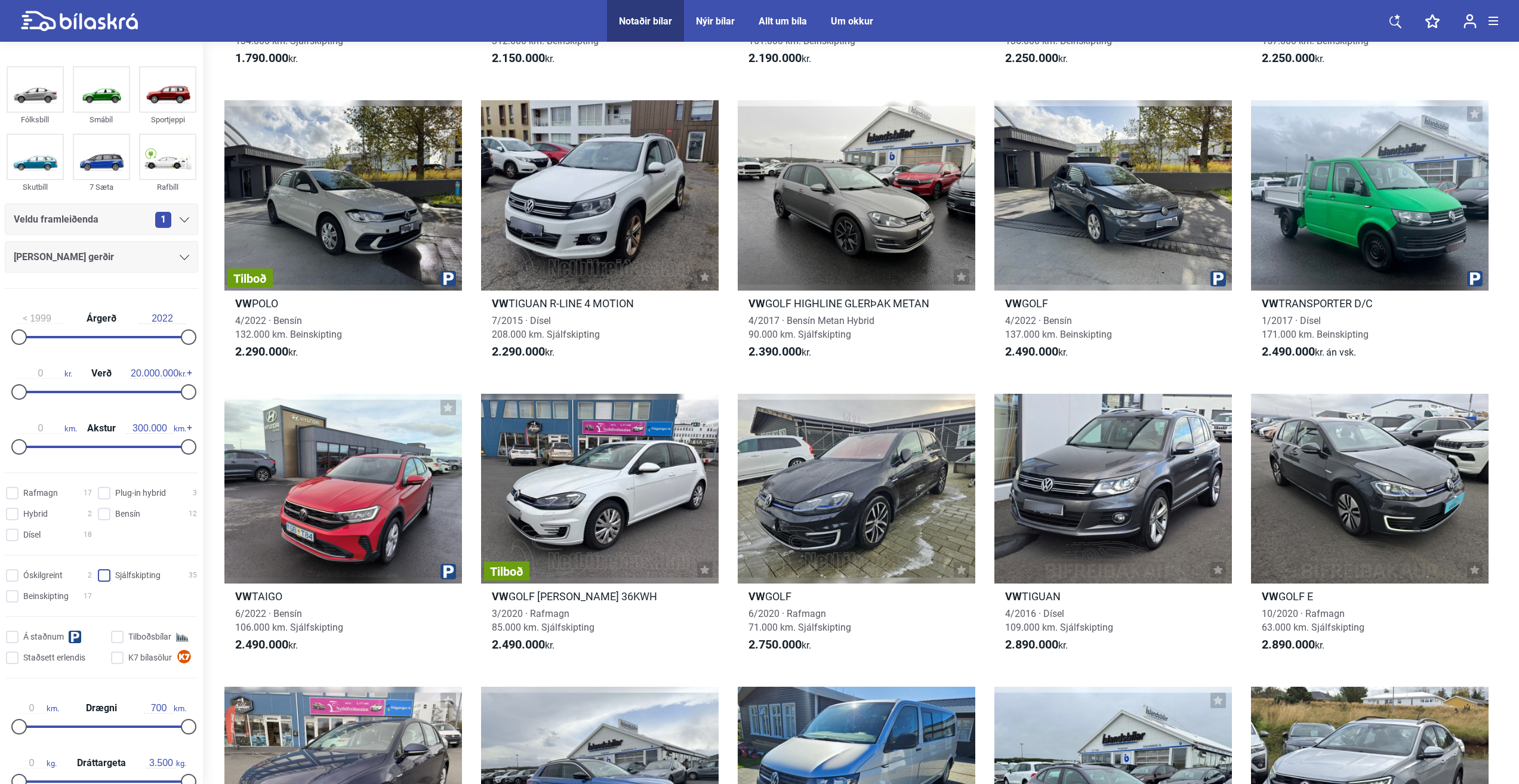
click at [106, 577] on input "Sjálfskipting 35" at bounding box center [149, 576] width 99 height 13
checkbox input "true"
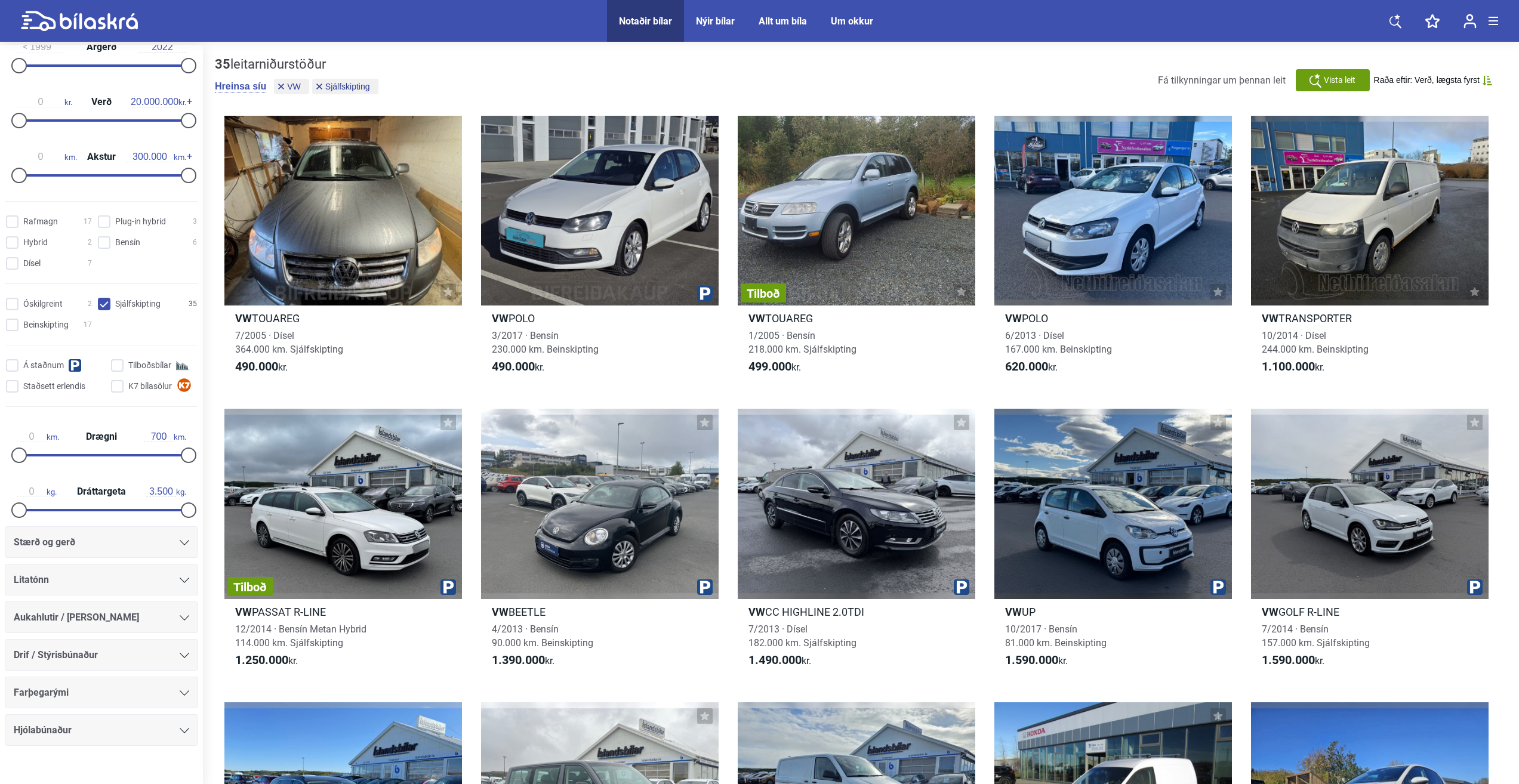
scroll to position [293, 0]
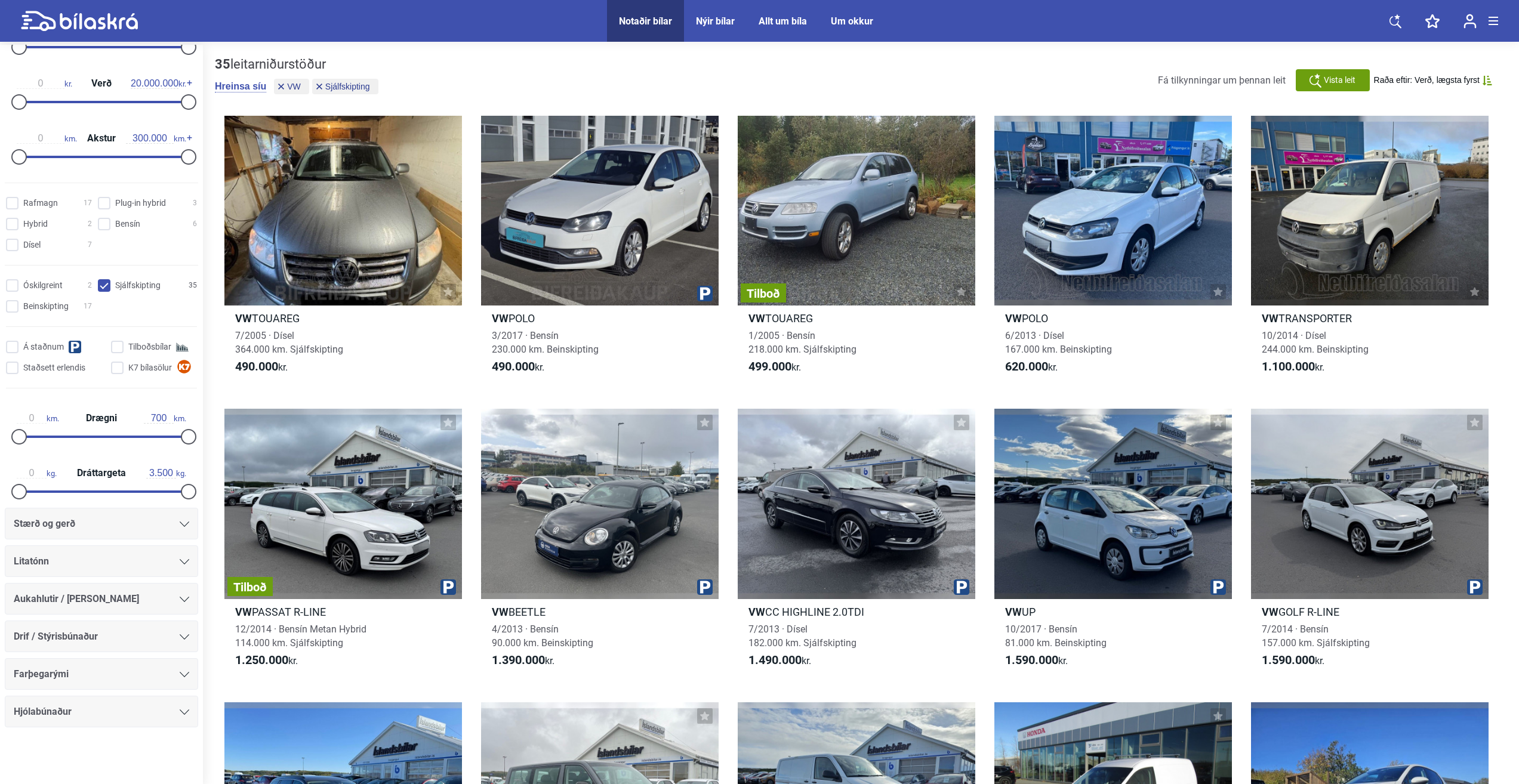
click at [180, 675] on icon at bounding box center [184, 674] width 10 height 5
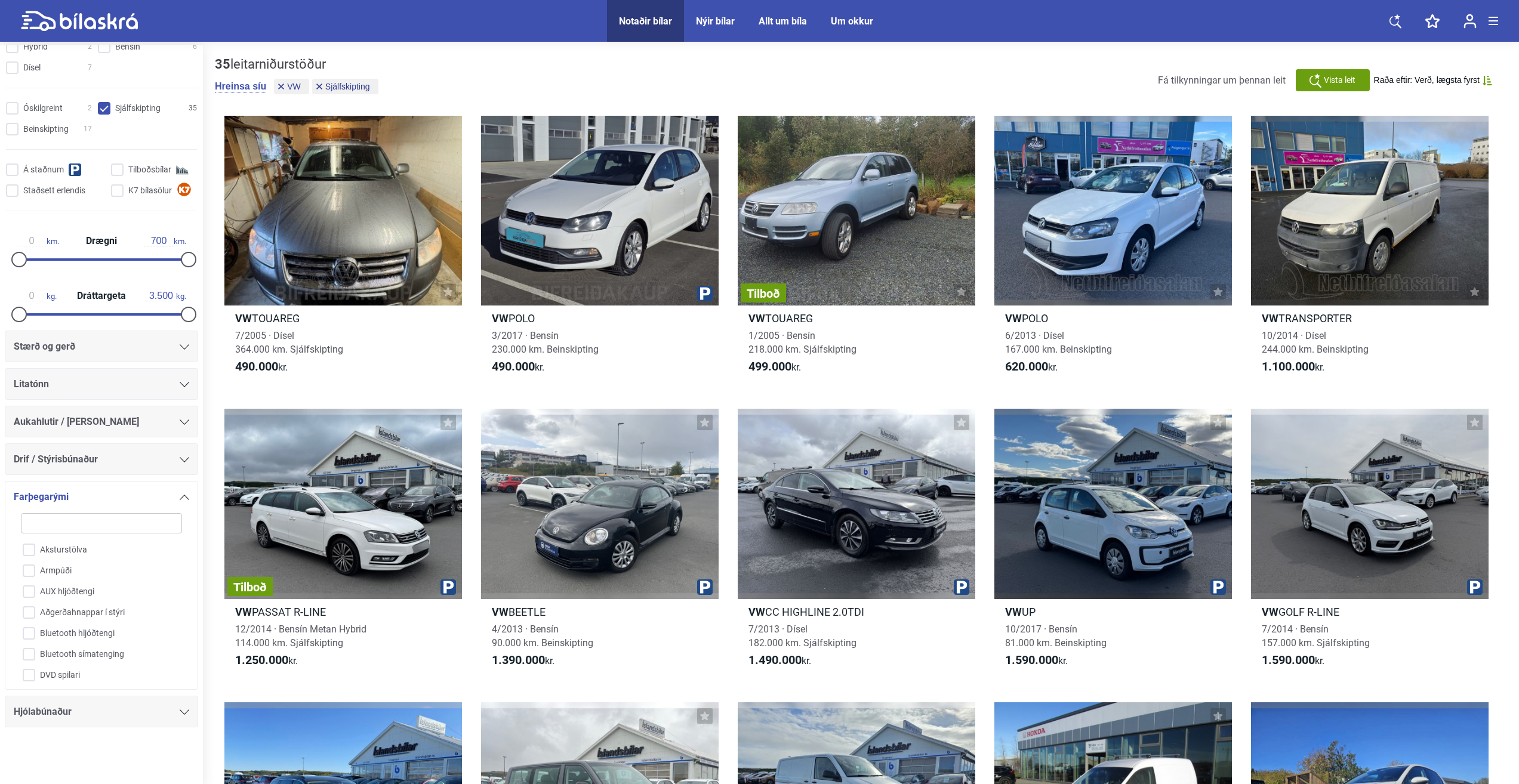
click at [184, 501] on div at bounding box center [184, 497] width 10 height 10
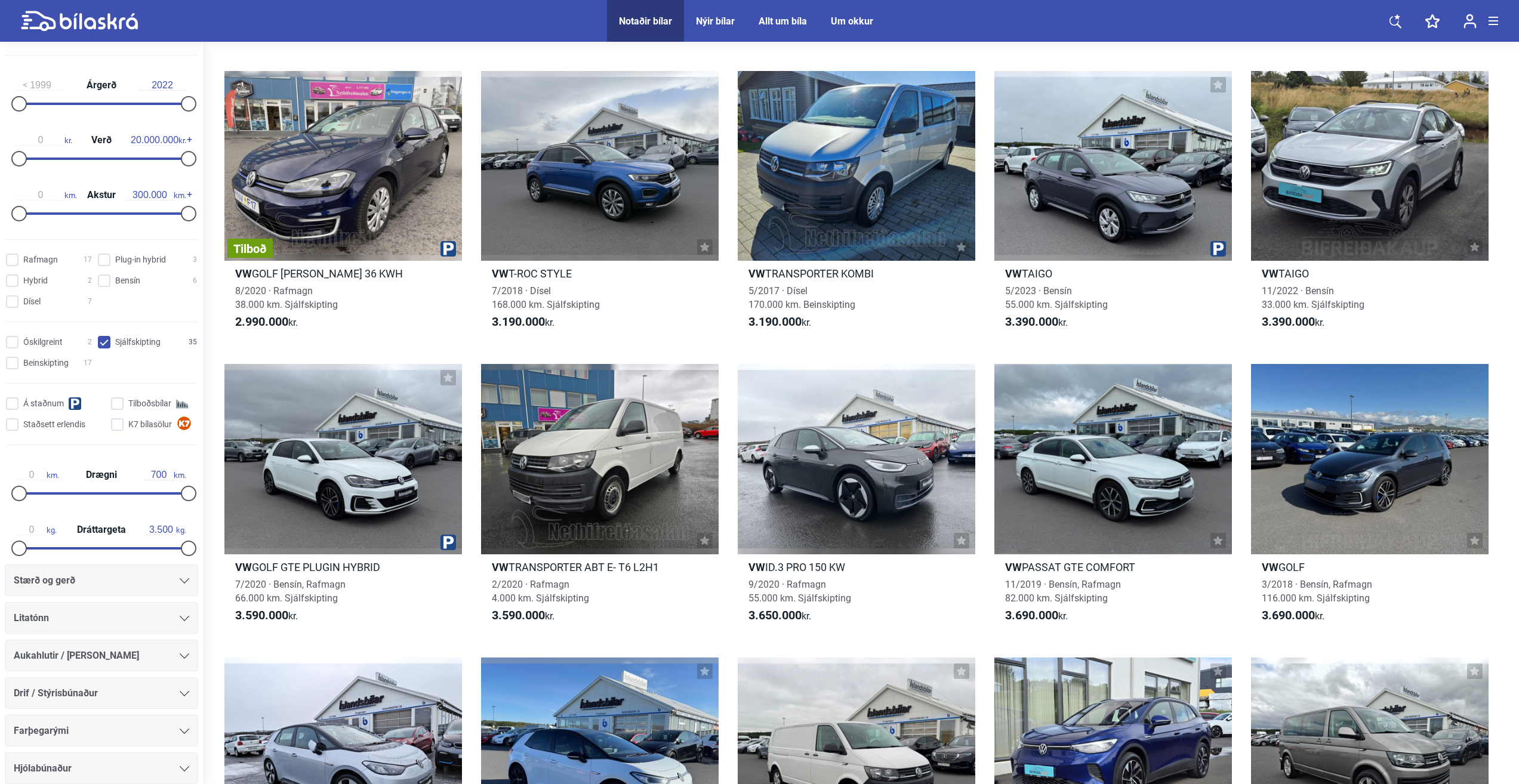
scroll to position [1611, 0]
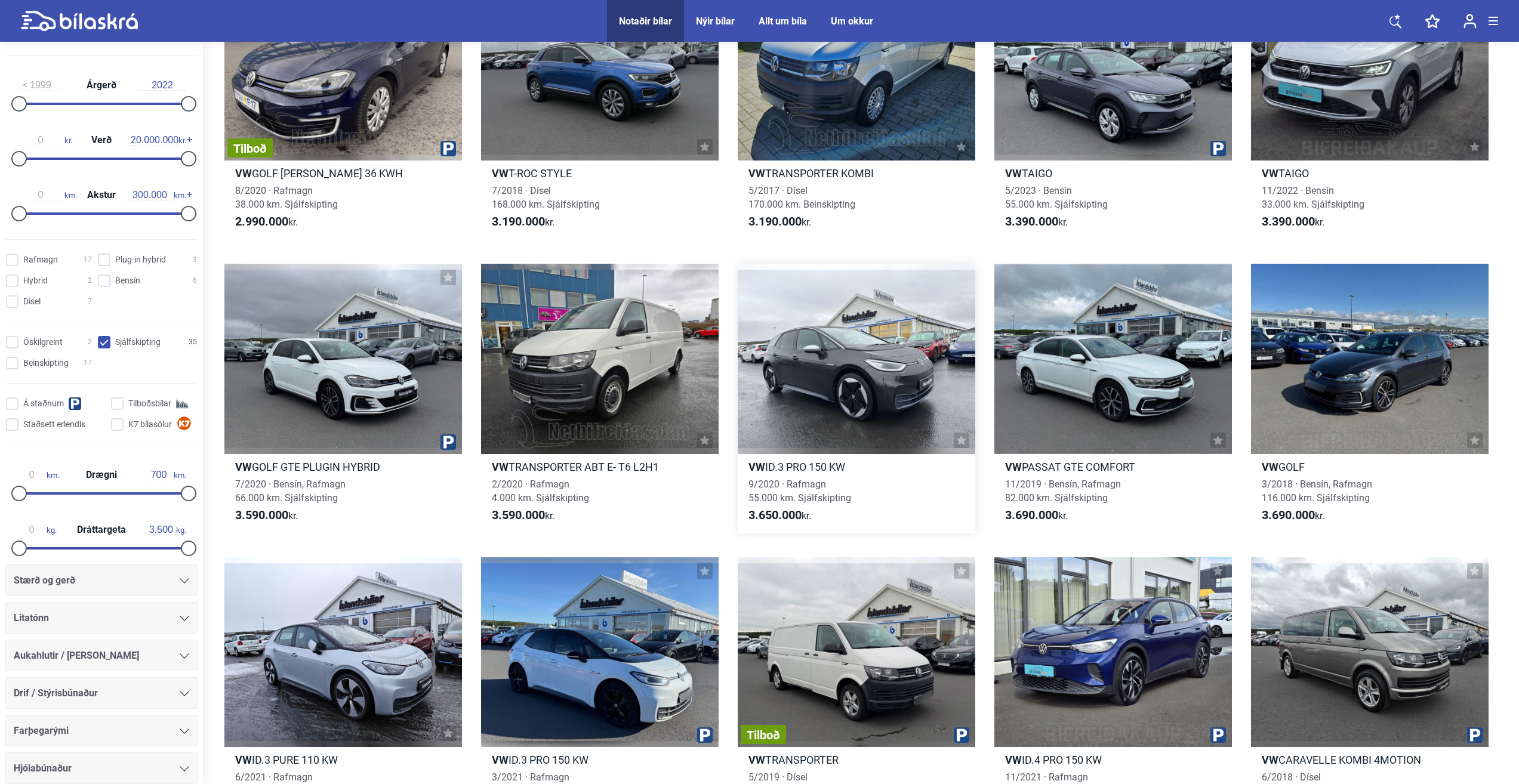
click at [862, 389] on div at bounding box center [856, 359] width 237 height 190
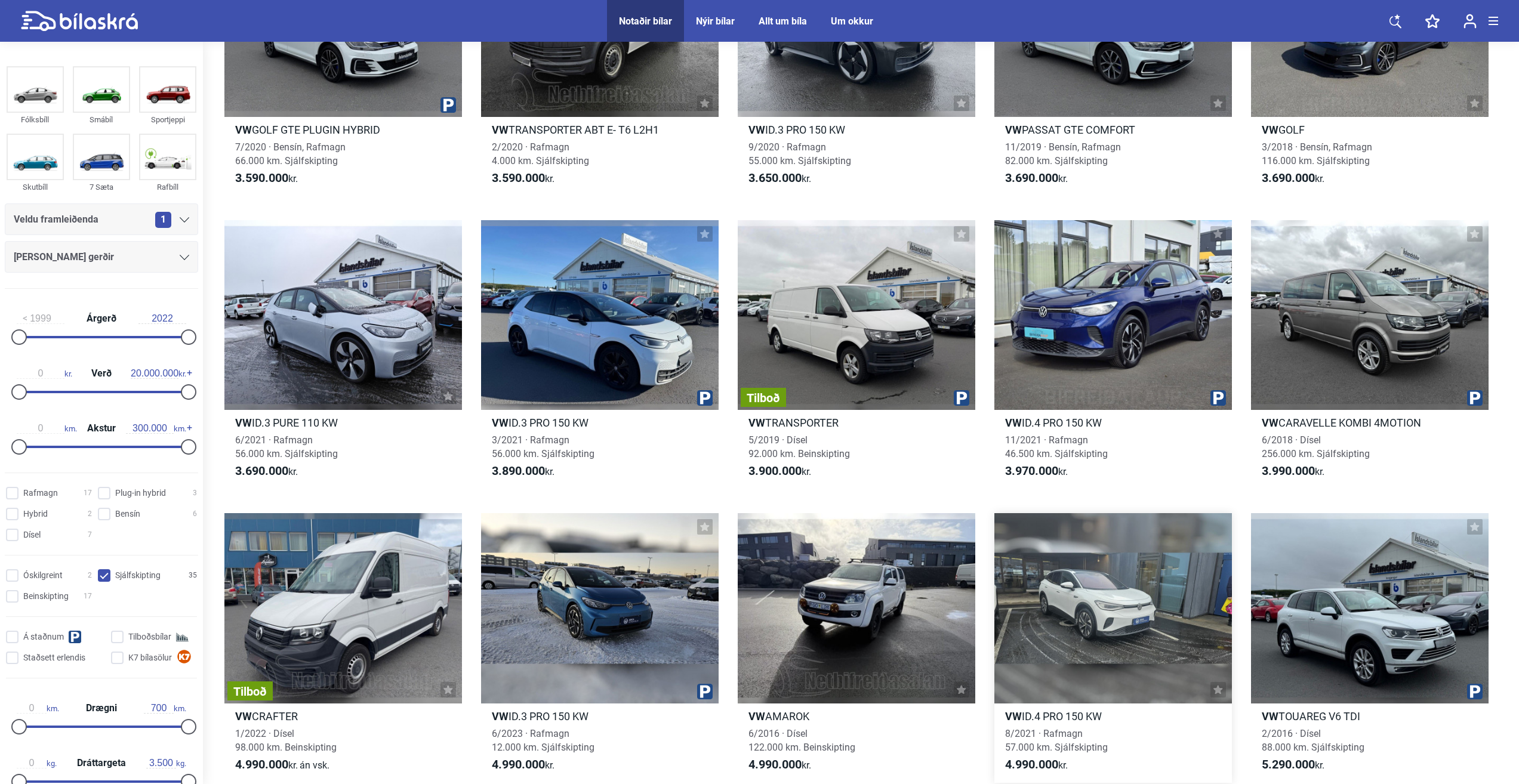
scroll to position [1970, 0]
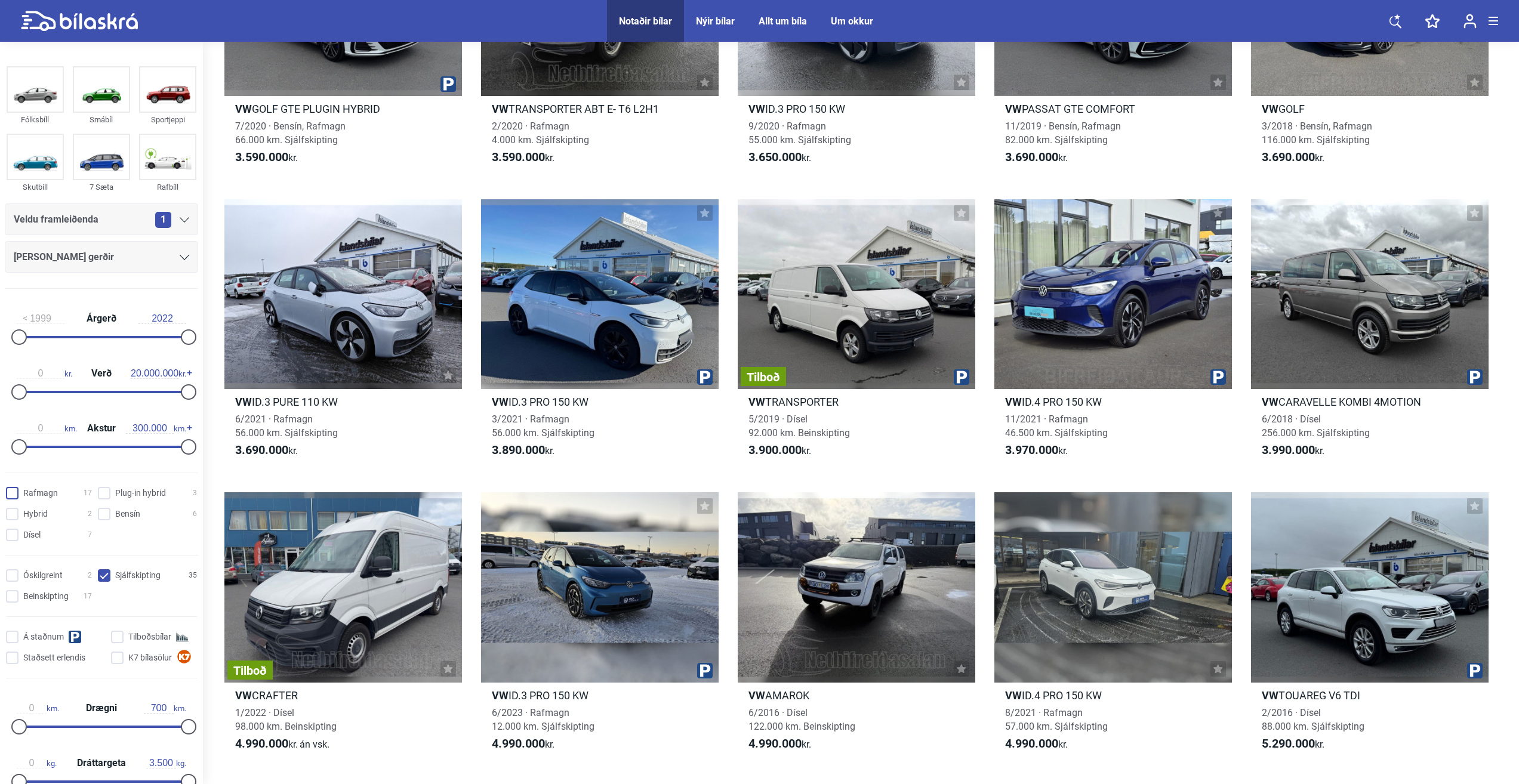
click at [21, 488] on input "Rafmagn 17" at bounding box center [51, 494] width 86 height 13
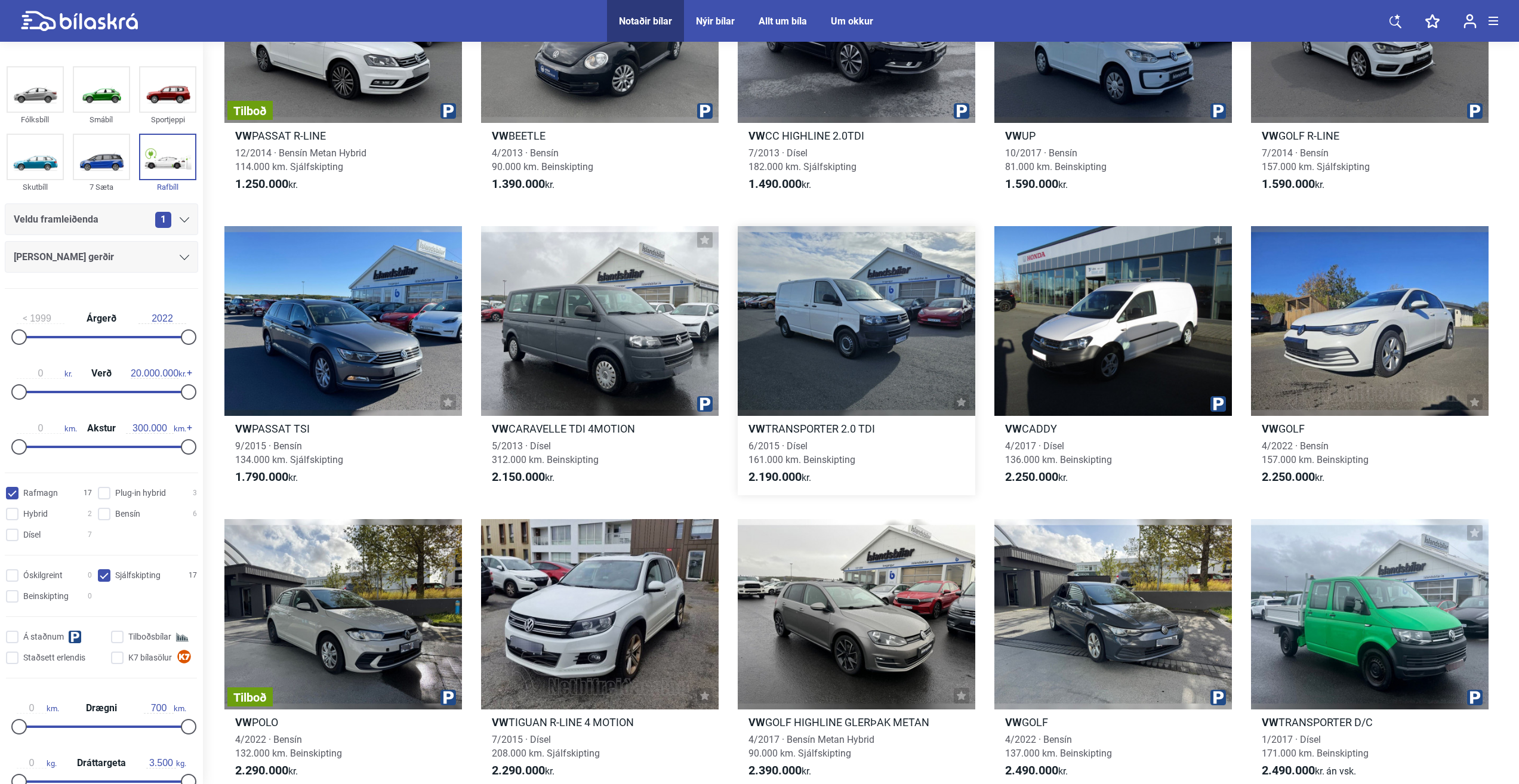
scroll to position [478, 0]
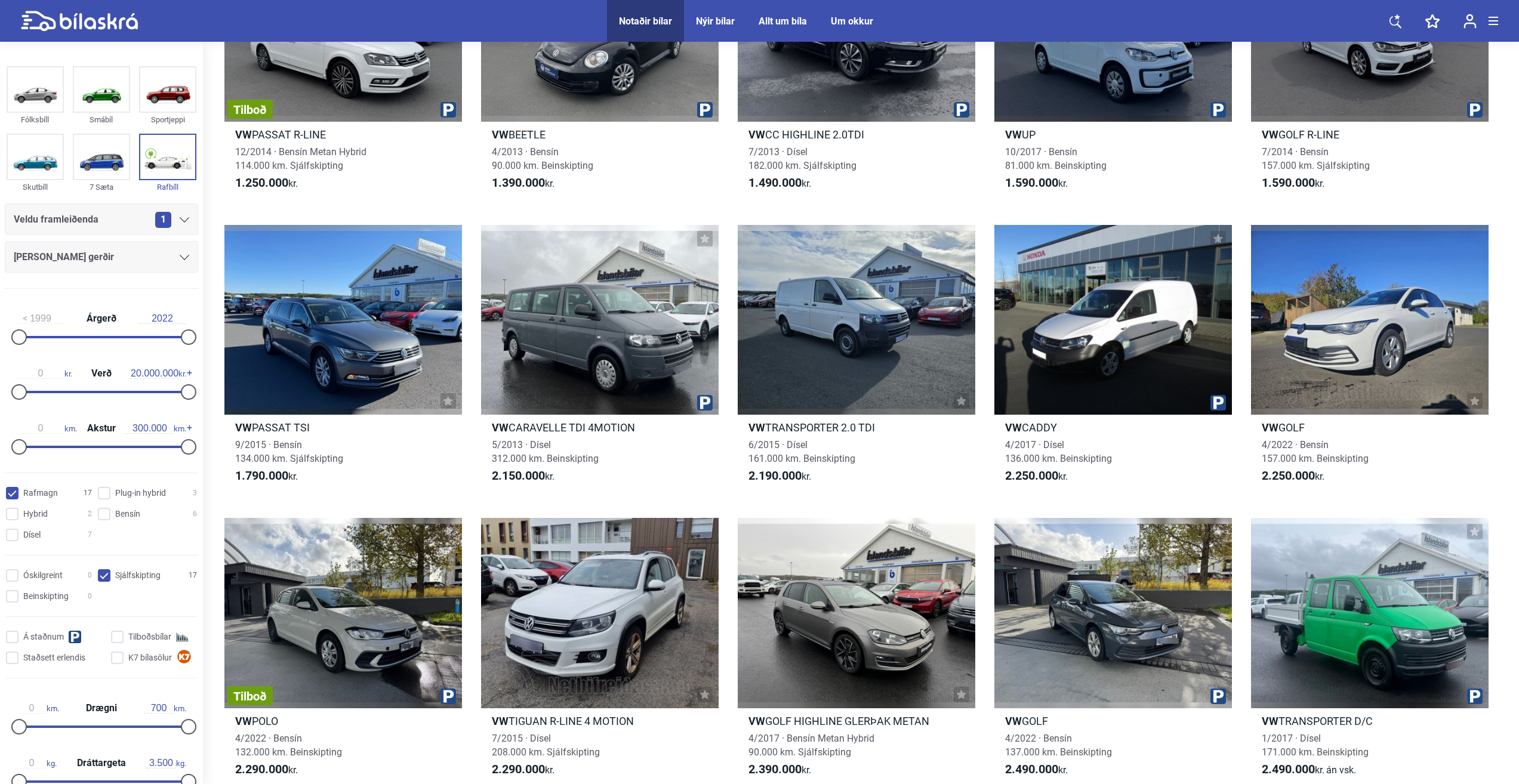
click at [11, 493] on input "Rafmagn 17" at bounding box center [51, 494] width 86 height 13
checkbox input "false"
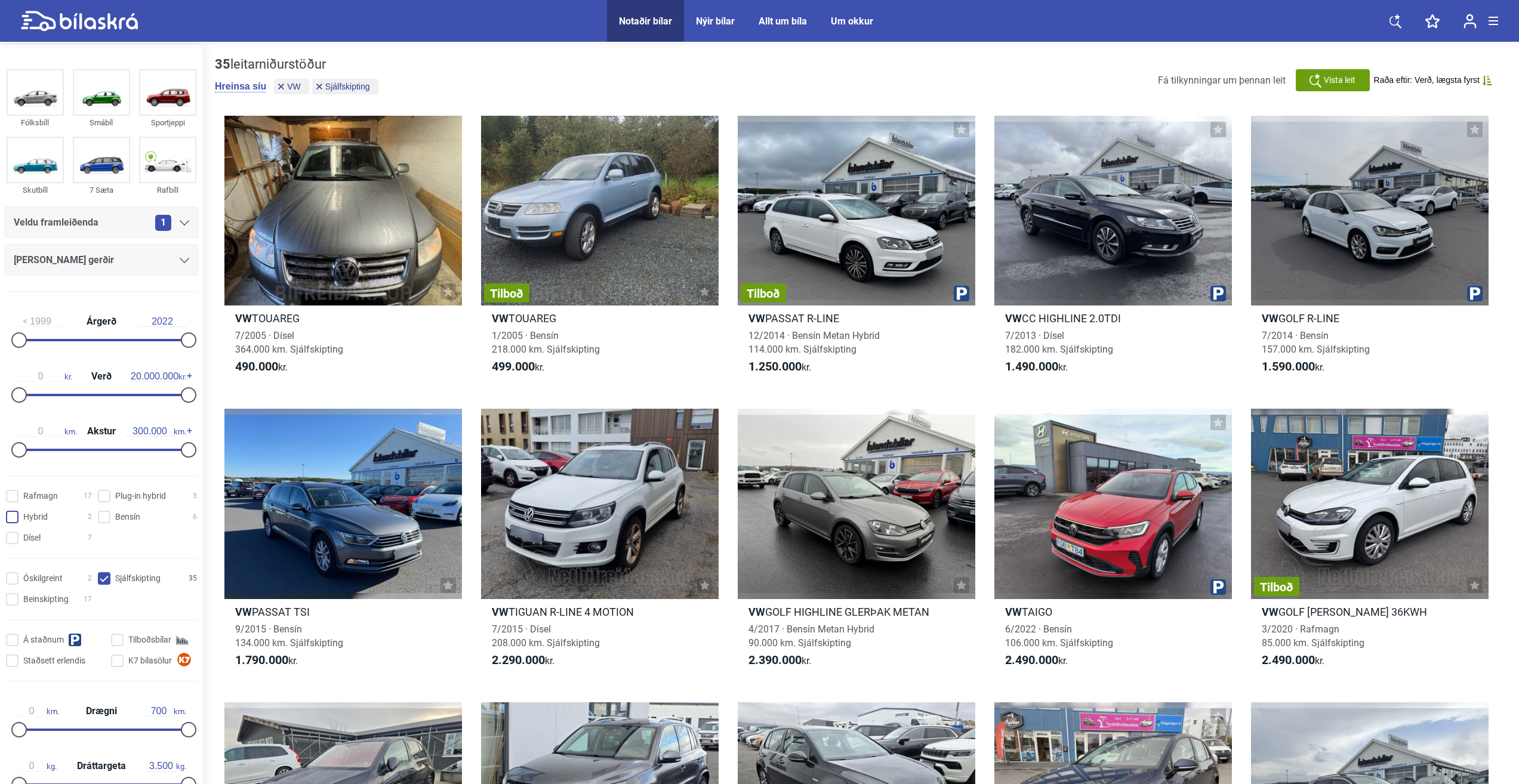
click at [12, 514] on input "Hybrid 2" at bounding box center [51, 518] width 86 height 13
checkbox input "true"
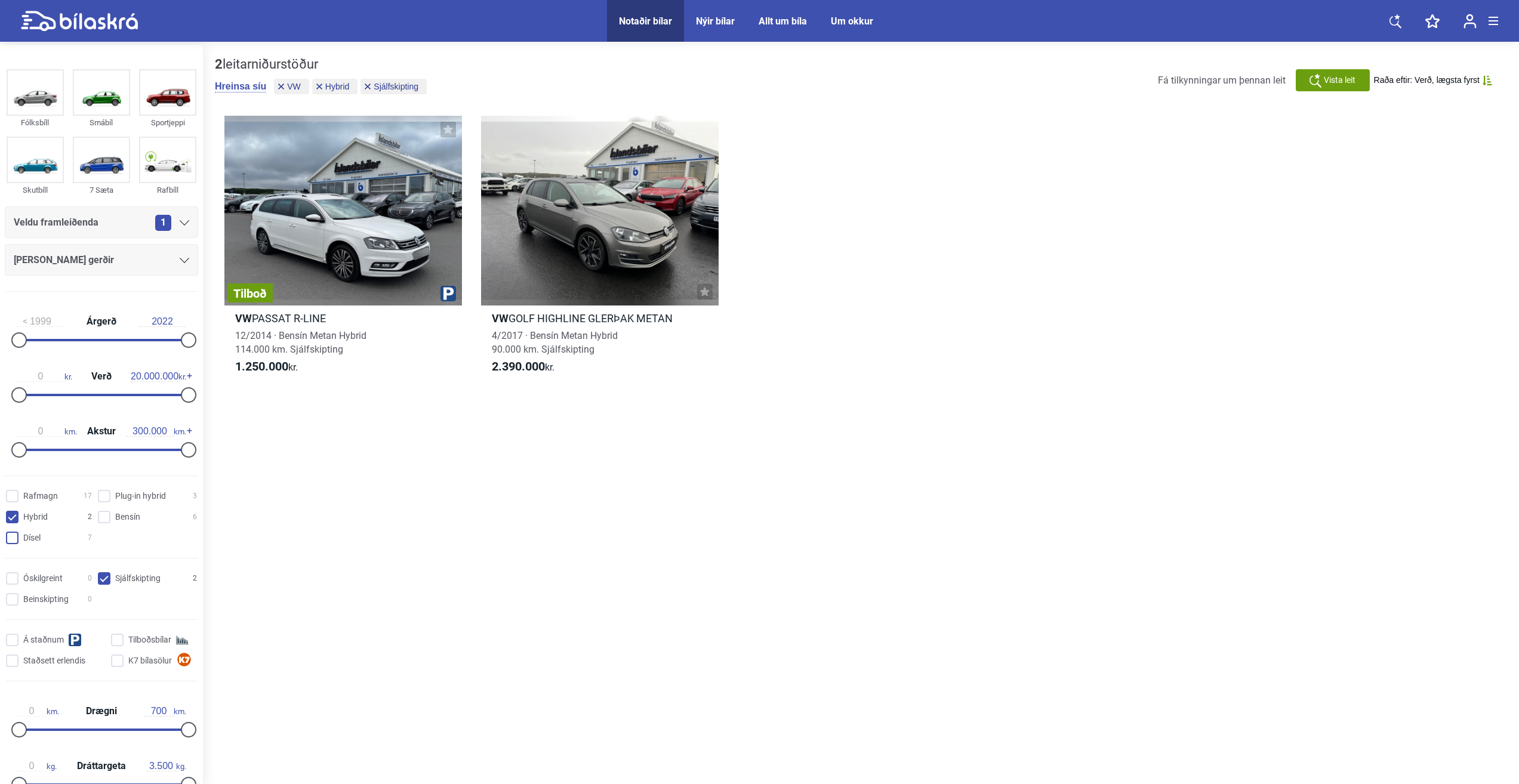
click at [8, 535] on input "Dísel 7" at bounding box center [51, 538] width 86 height 13
checkbox input "true"
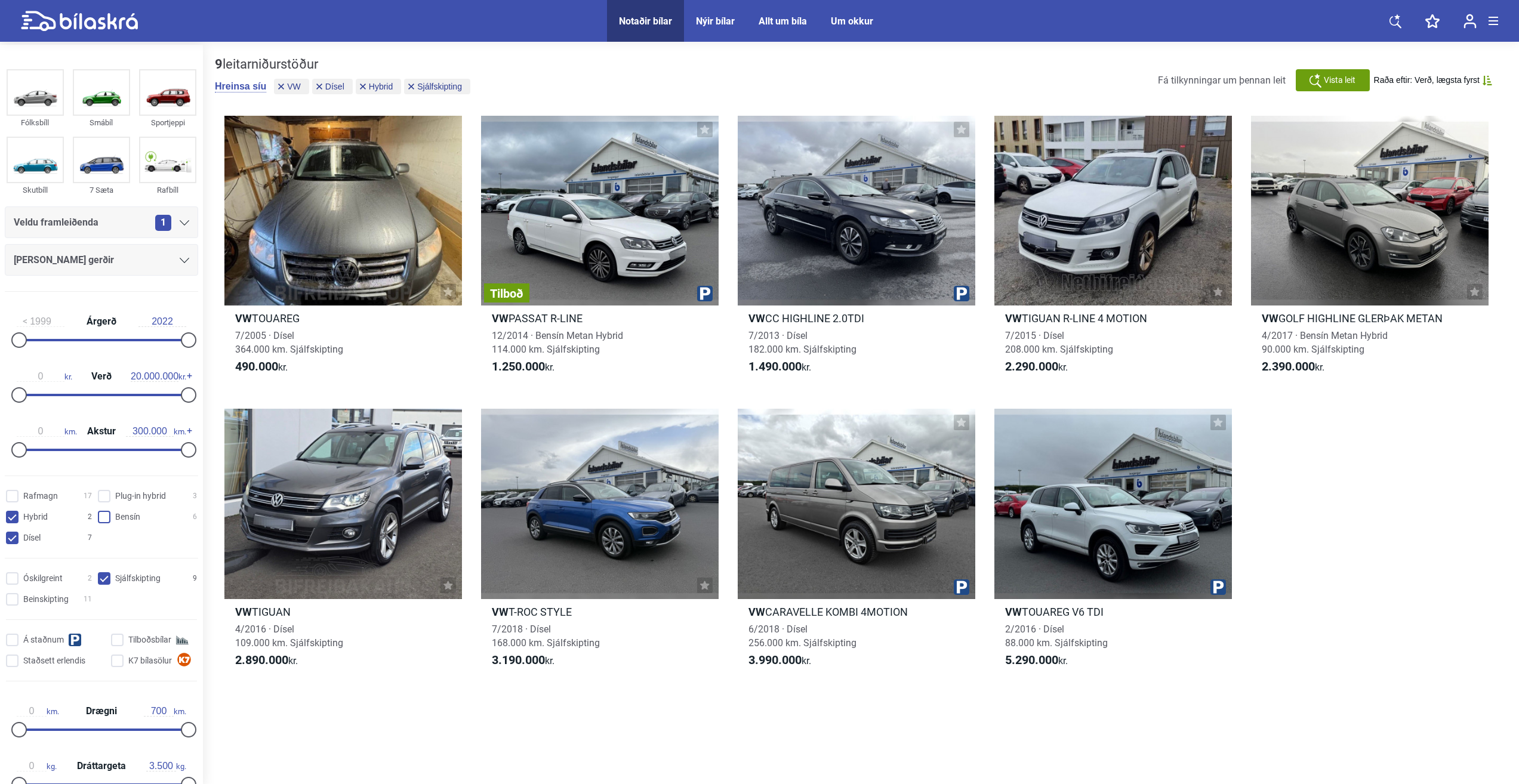
click at [107, 511] on label "Bensín 6" at bounding box center [147, 517] width 99 height 13
click at [107, 512] on input "Bensín 6" at bounding box center [149, 518] width 99 height 13
checkbox input "true"
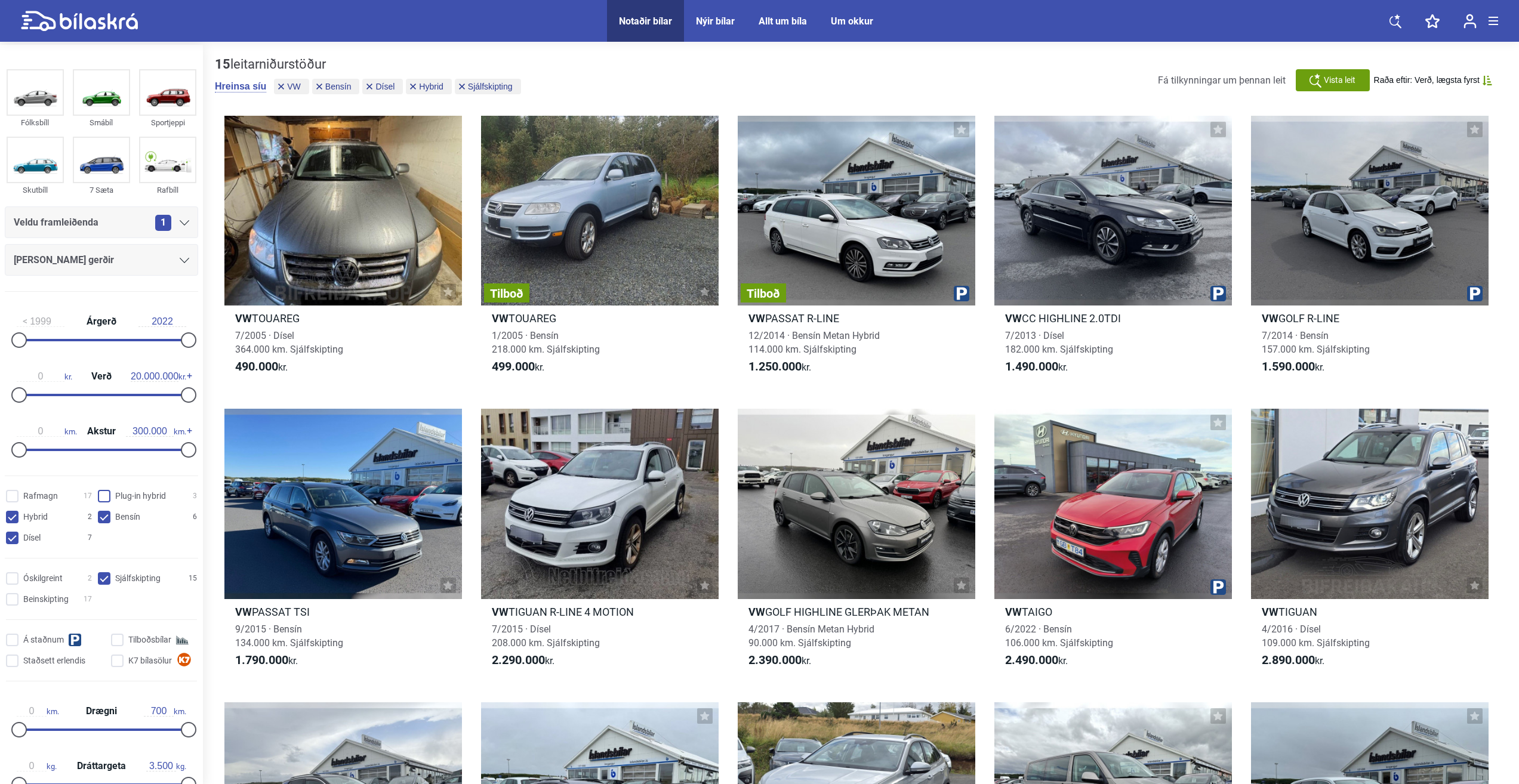
click at [104, 500] on hybrid "Plug-in hybrid 3" at bounding box center [149, 496] width 99 height 13
checkbox hybrid "true"
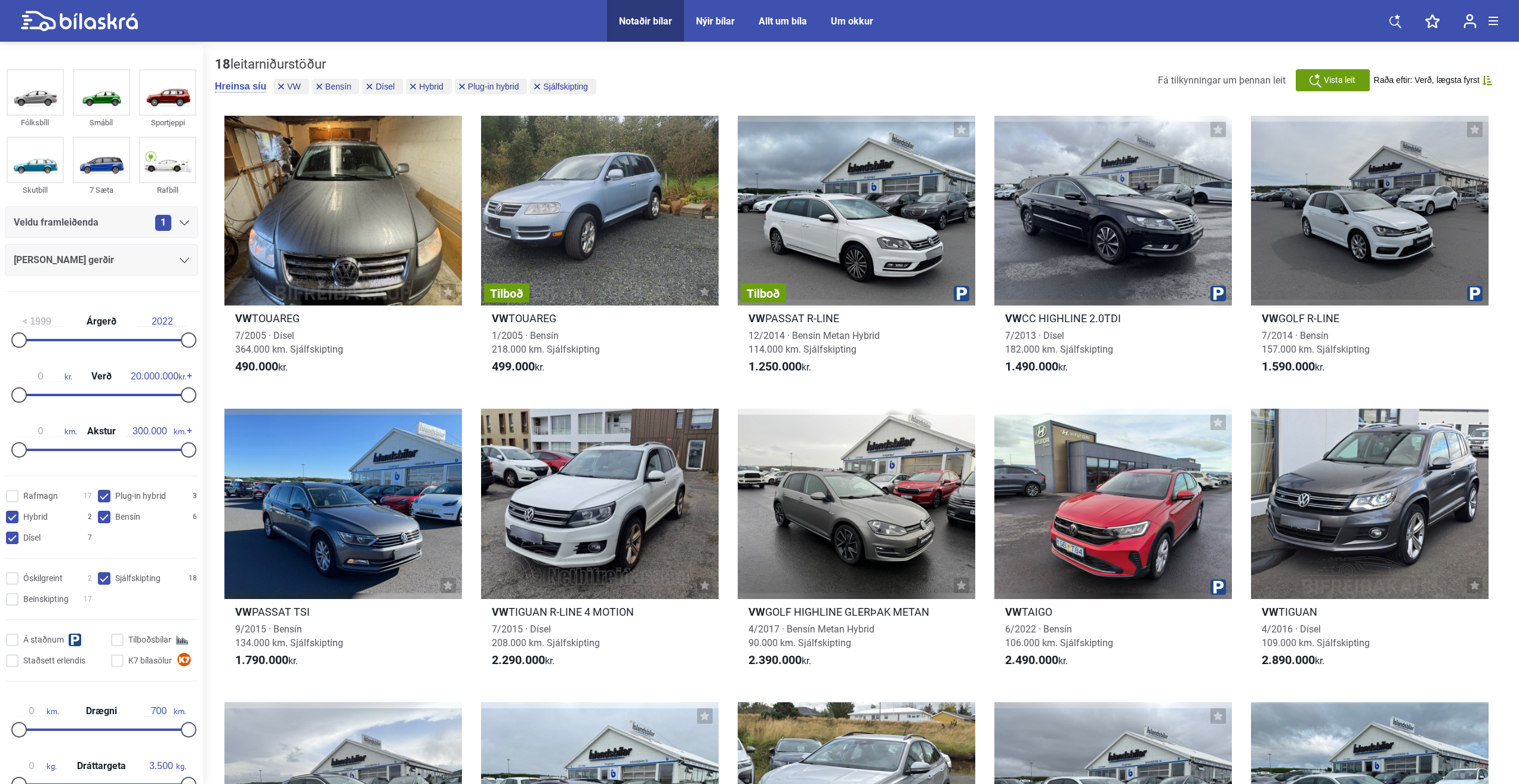
click at [9, 519] on input "Hybrid 2" at bounding box center [51, 518] width 86 height 13
checkbox input "false"
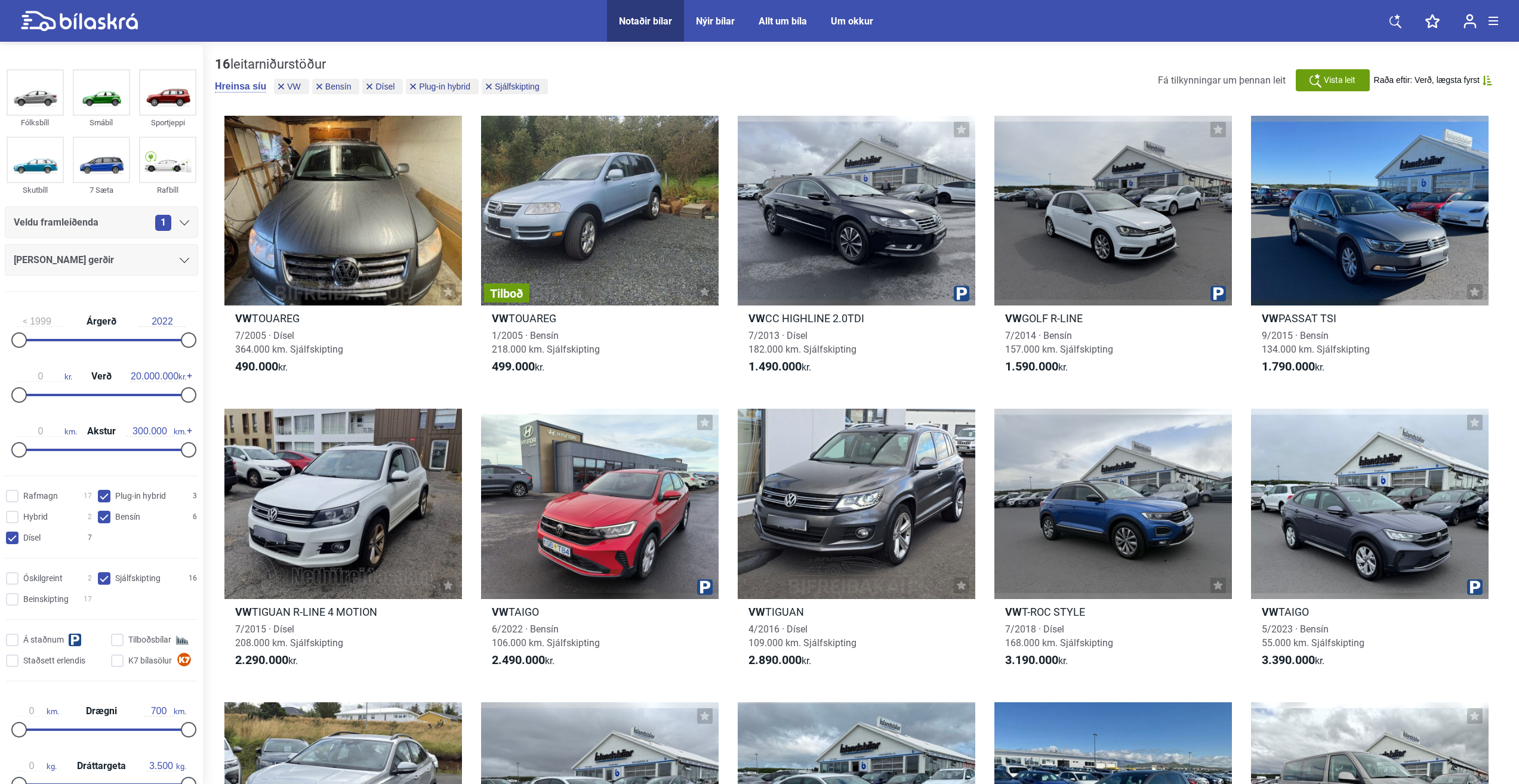
click at [12, 533] on input "Dísel 7" at bounding box center [51, 538] width 86 height 13
checkbox input "false"
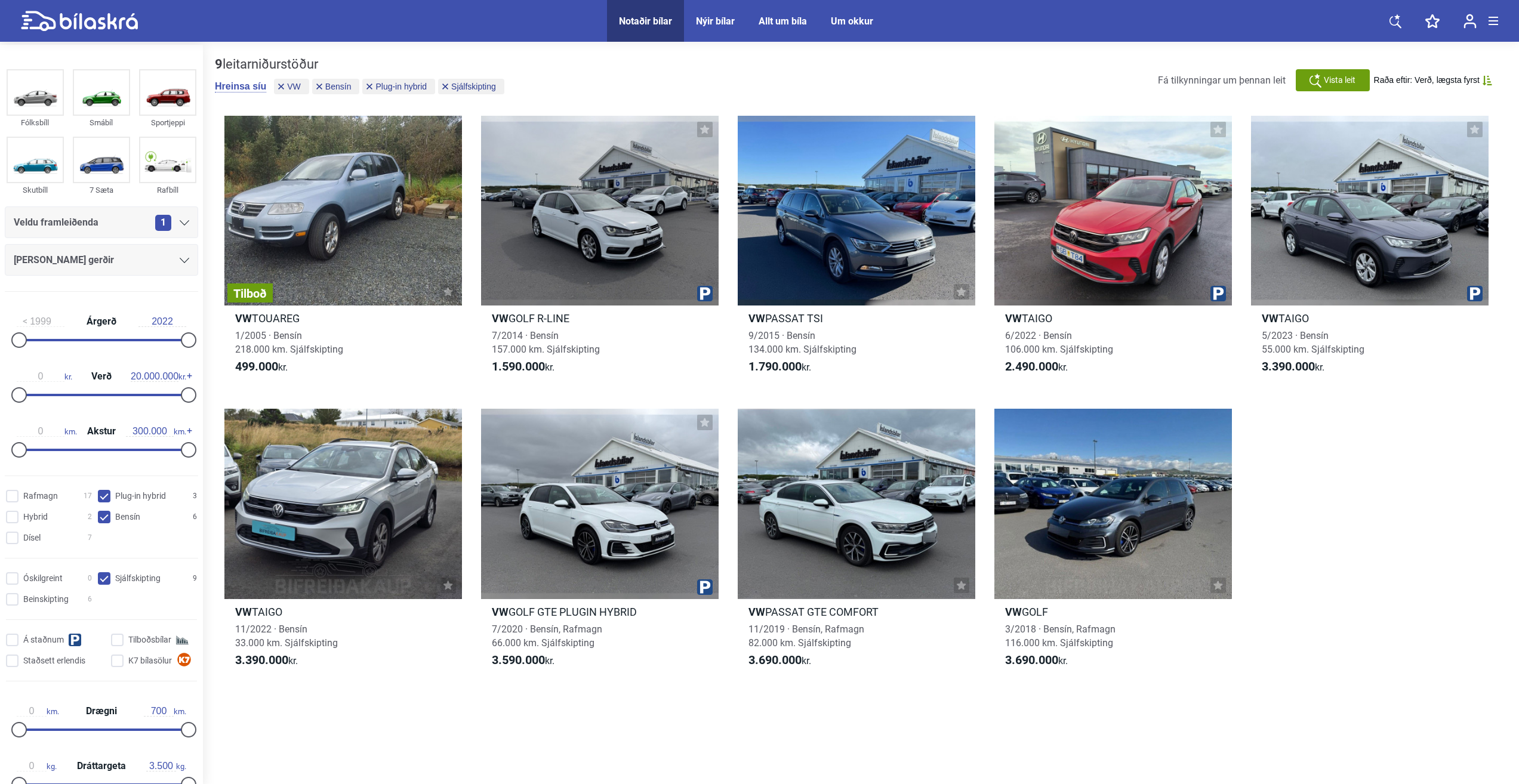
click at [127, 518] on input "Bensín 6" at bounding box center [149, 518] width 99 height 13
checkbox input "false"
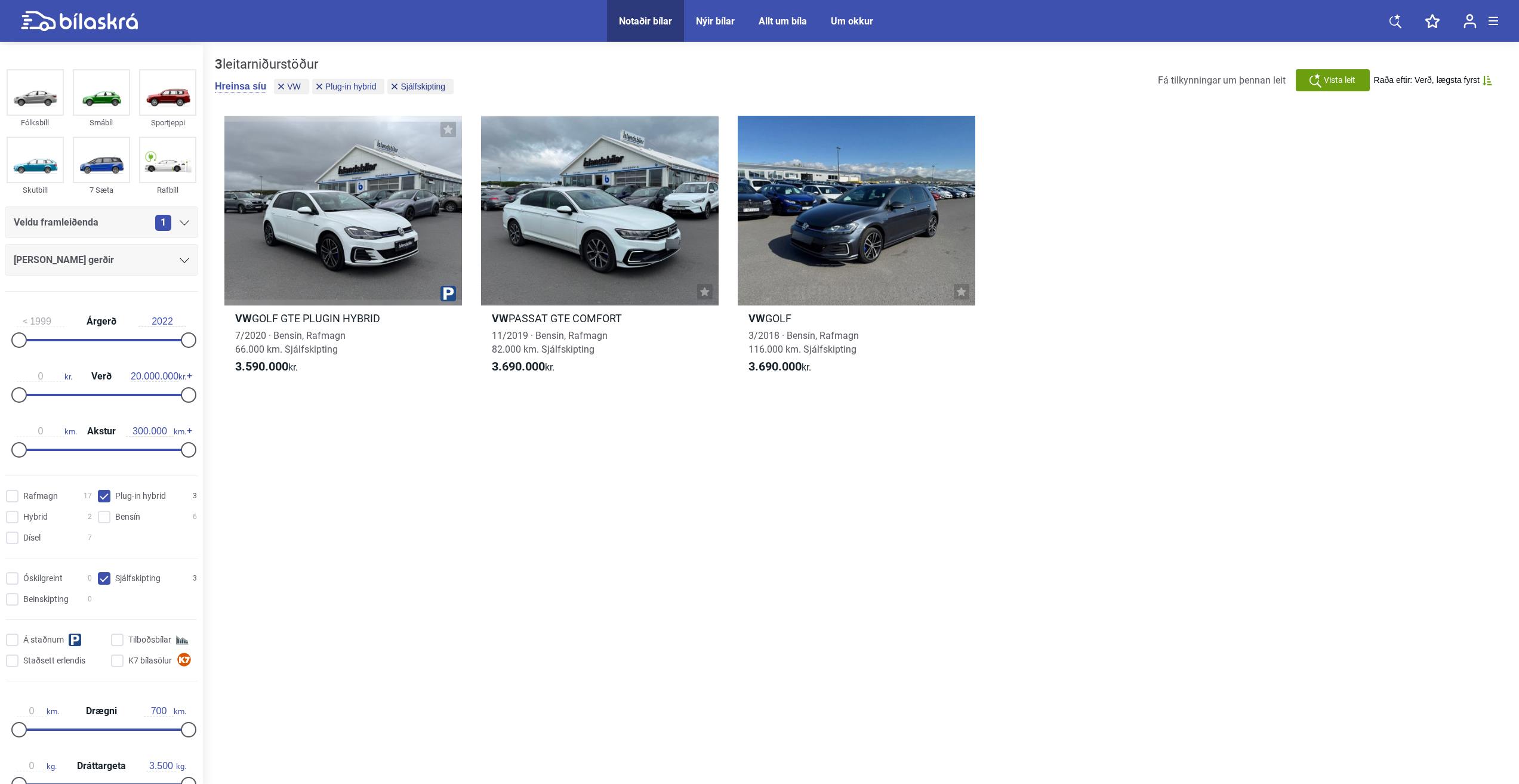
click at [127, 496] on hybrid "Plug-in hybrid 3" at bounding box center [149, 496] width 99 height 13
checkbox hybrid "false"
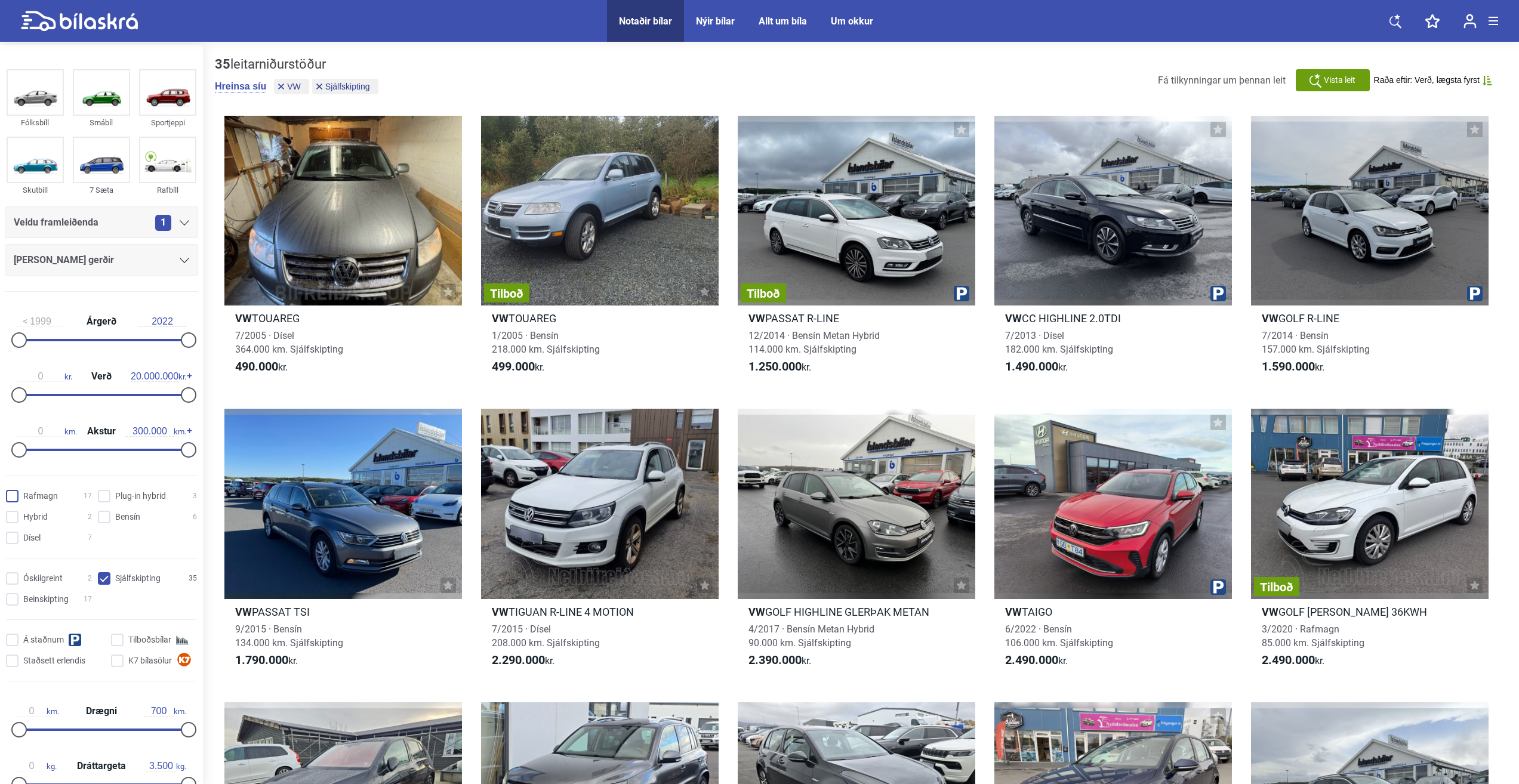
click at [38, 495] on input "Rafmagn 17" at bounding box center [51, 496] width 86 height 13
checkbox input "true"
